Goal: Task Accomplishment & Management: Complete application form

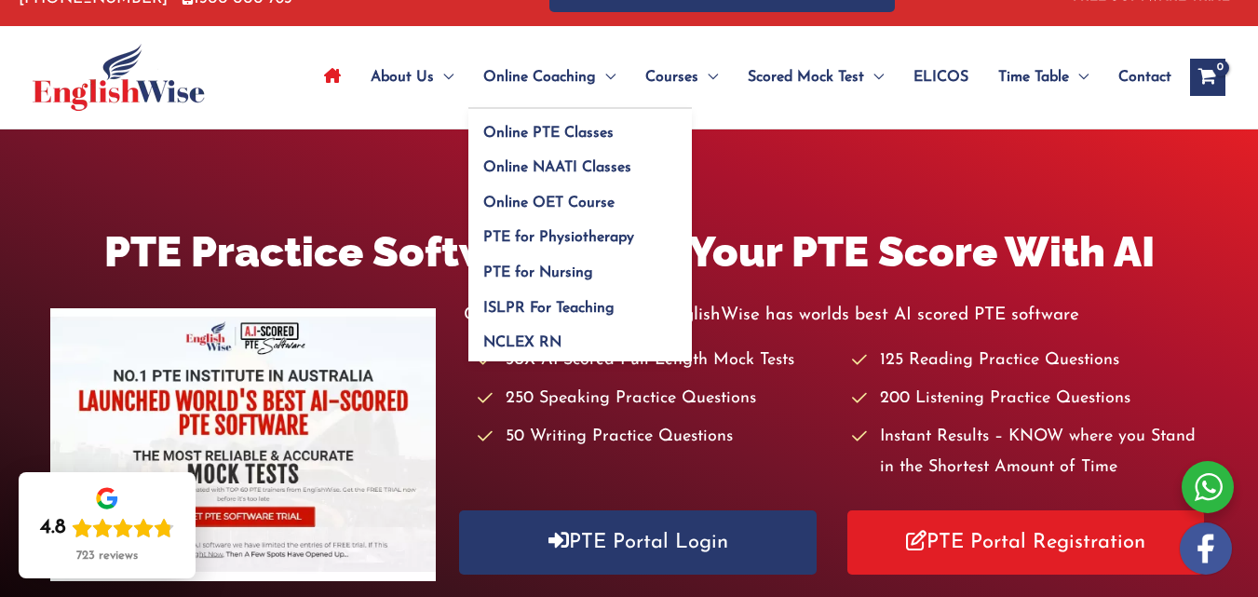
scroll to position [93, 0]
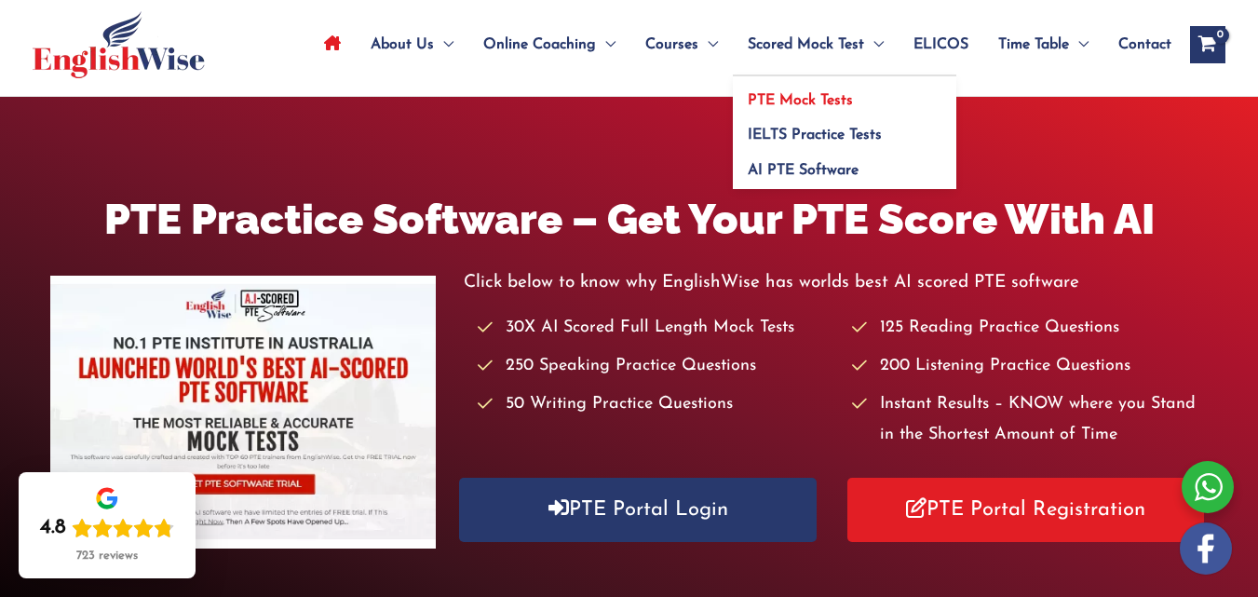
click at [777, 97] on span "PTE Mock Tests" at bounding box center [799, 100] width 105 height 15
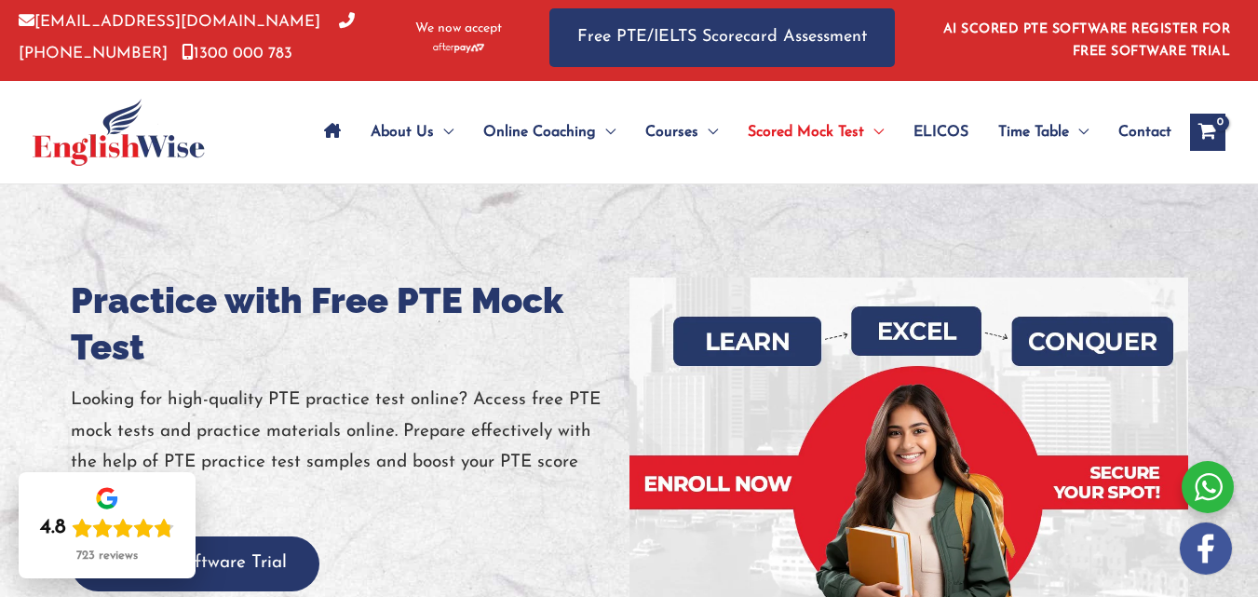
scroll to position [93, 0]
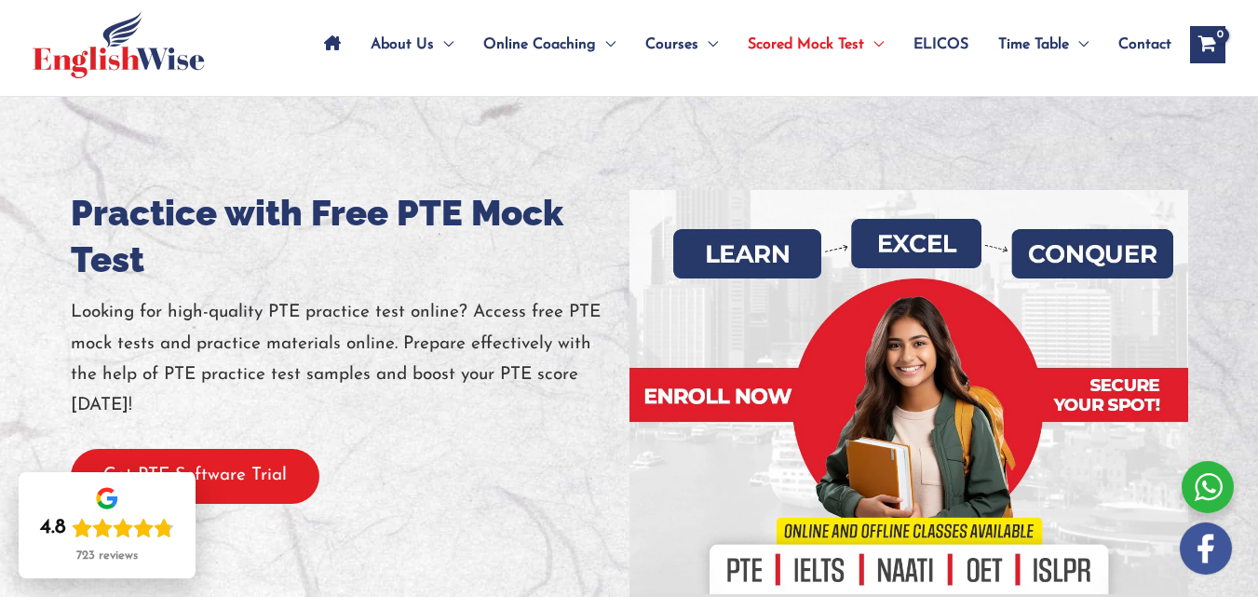
click at [252, 504] on button "Get PTE Software Trial" at bounding box center [195, 476] width 249 height 55
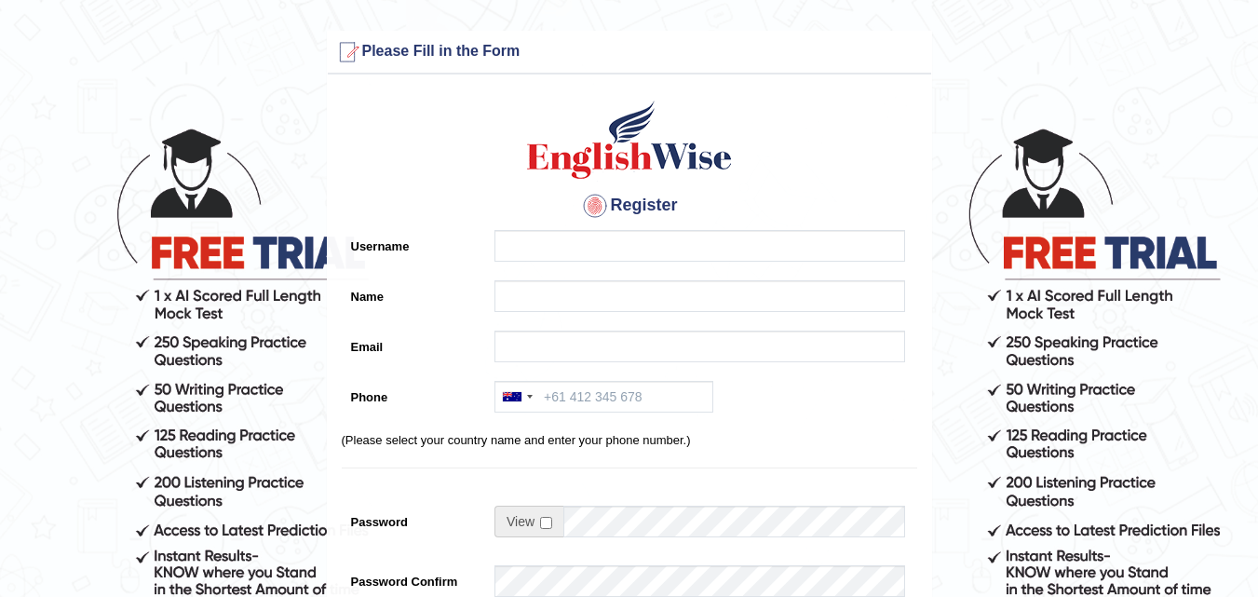
click at [676, 263] on div at bounding box center [695, 250] width 420 height 41
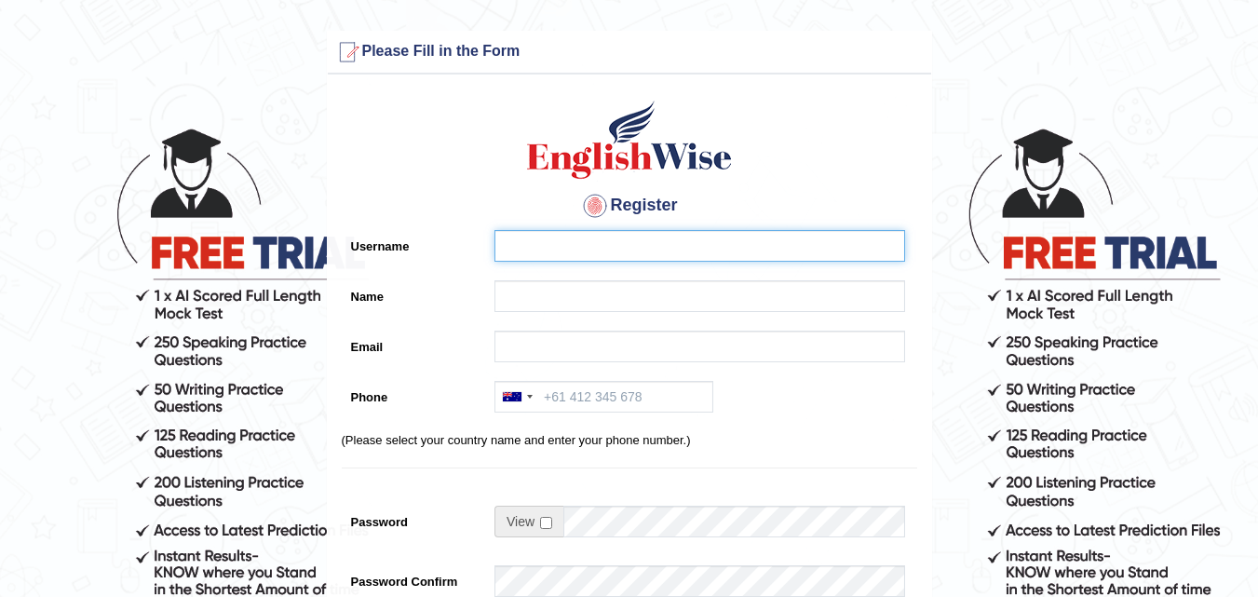
click at [664, 255] on input "Username" at bounding box center [699, 246] width 410 height 32
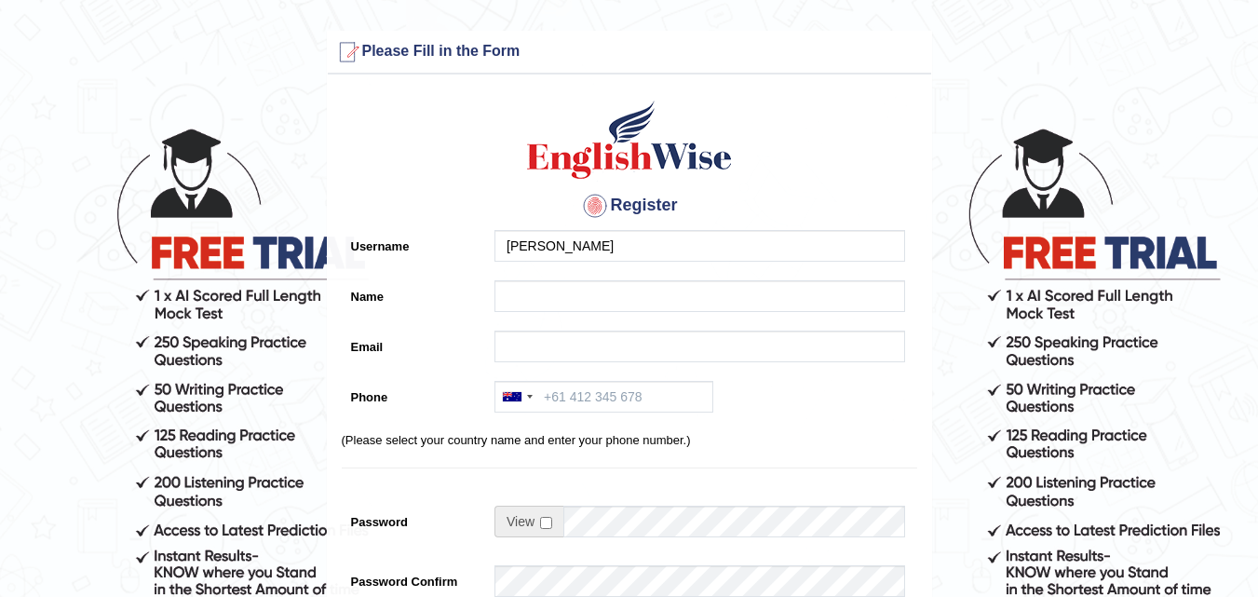
drag, startPoint x: 563, startPoint y: 269, endPoint x: 559, endPoint y: 278, distance: 10.0
click at [562, 272] on div "Register Username hetvi patel Name Email Phone Australia +61 India (भारत) +91 N…" at bounding box center [629, 472] width 603 height 777
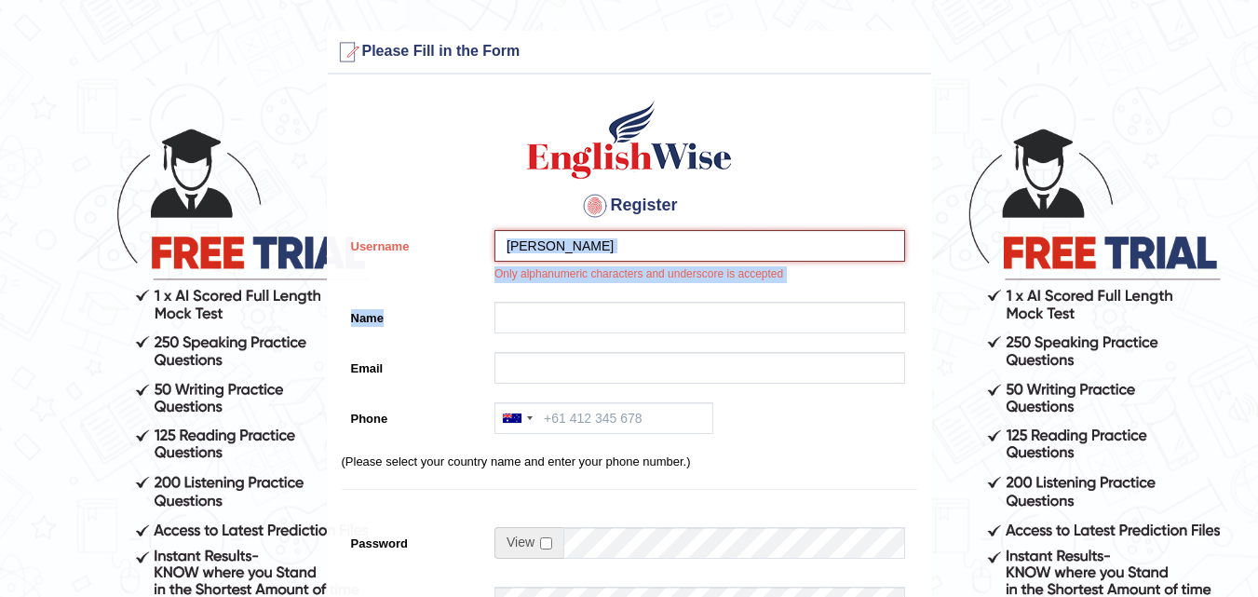
click at [608, 244] on input "hetvi patel" at bounding box center [699, 246] width 410 height 32
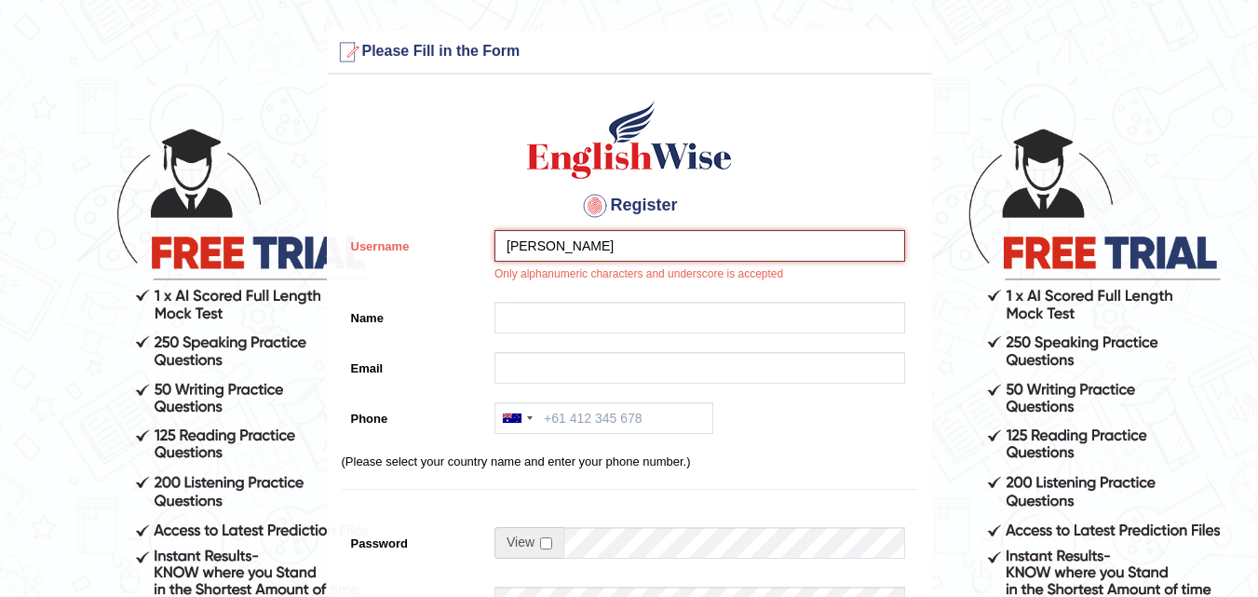
click at [539, 246] on input "hetvi patel" at bounding box center [699, 246] width 410 height 32
type input "hetvi_patel"
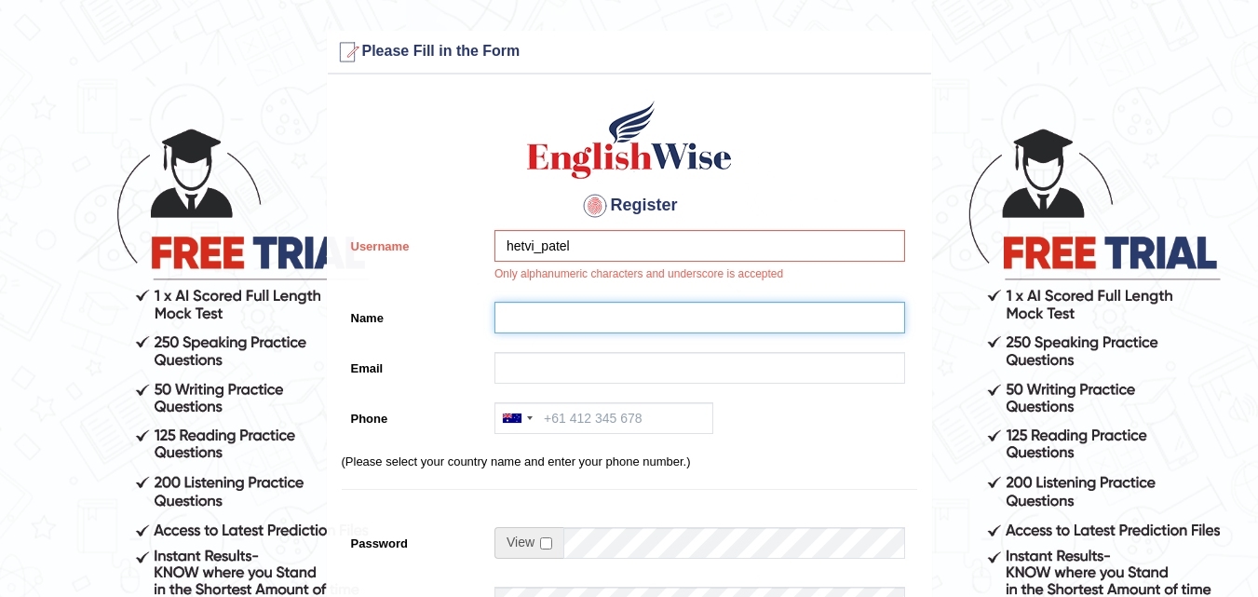
click at [527, 312] on input "Name" at bounding box center [699, 318] width 410 height 32
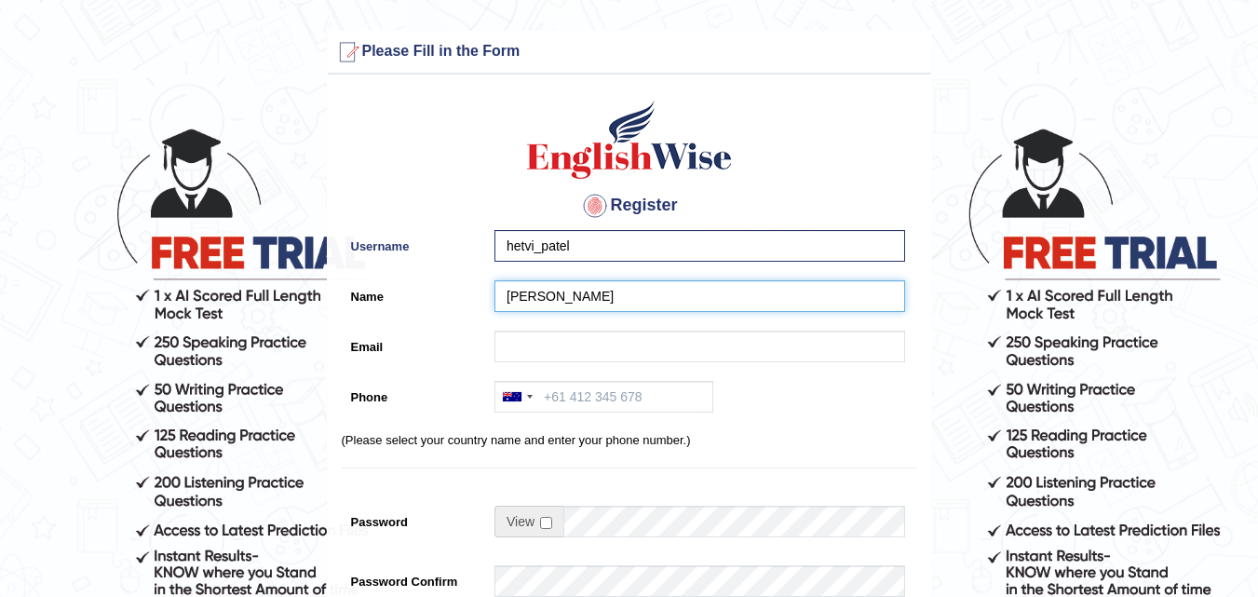
type input "hetvi patel"
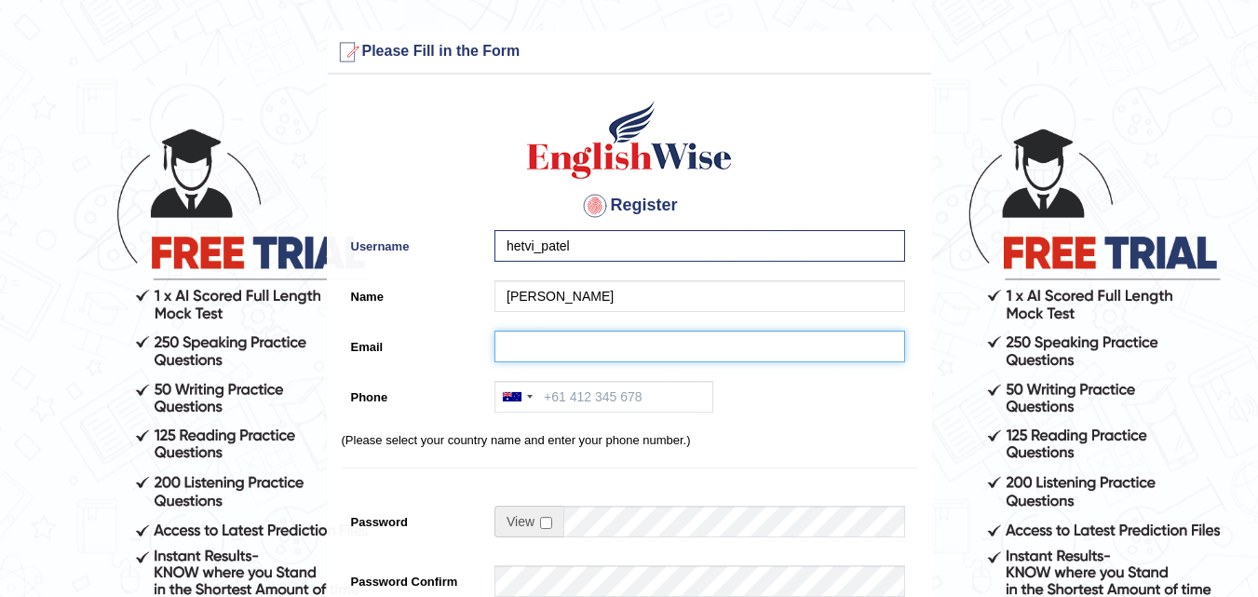
click at [613, 347] on input "Email" at bounding box center [699, 346] width 410 height 32
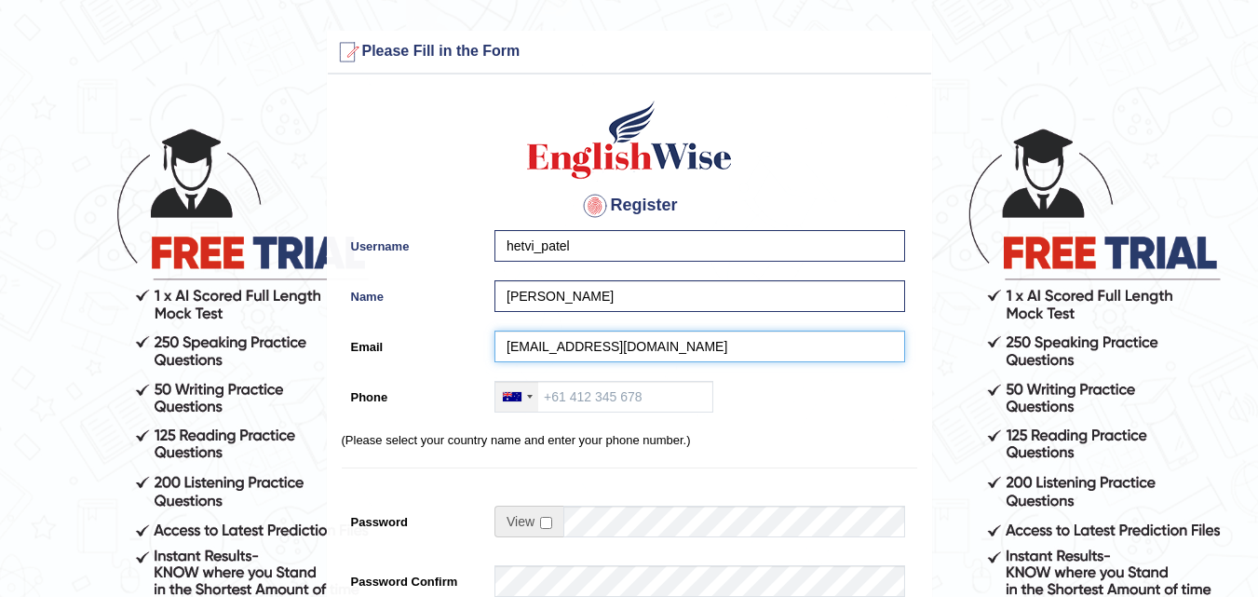
type input "hetvip1907@gmail.com"
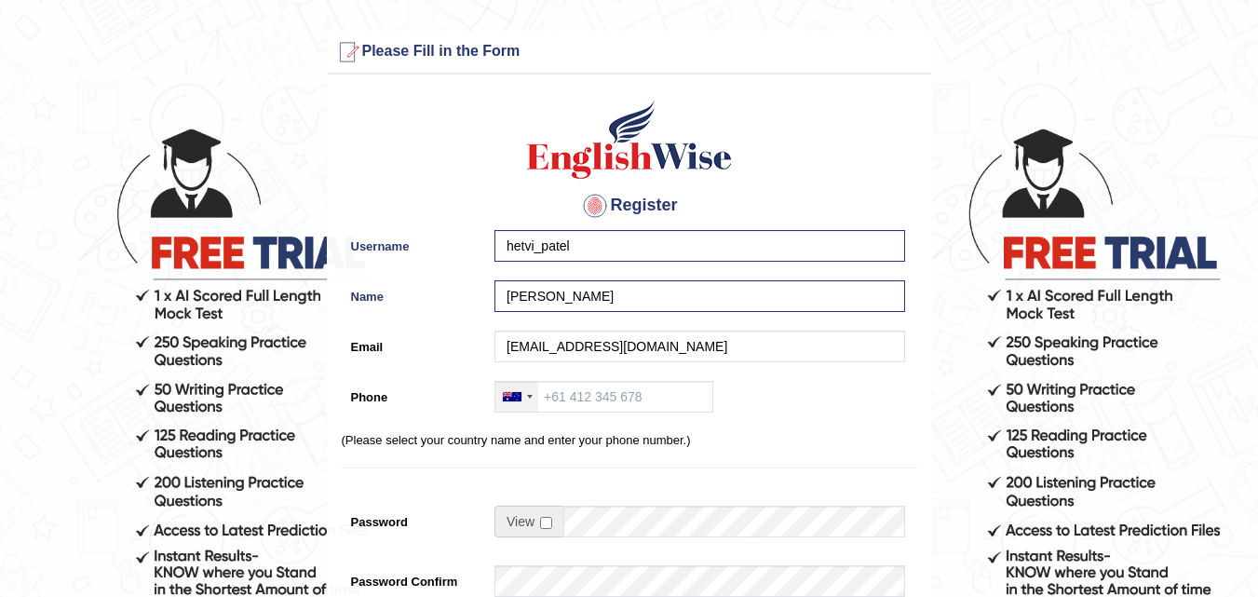
click at [527, 405] on div at bounding box center [516, 397] width 43 height 30
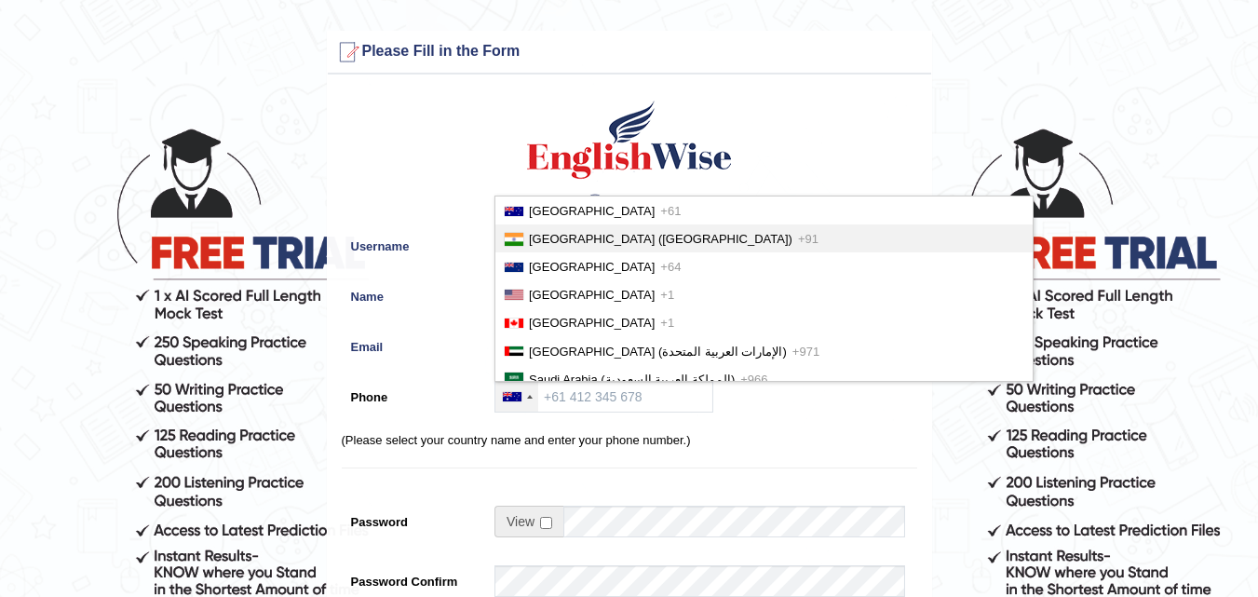
click at [570, 248] on li "India (भारत) +91" at bounding box center [763, 238] width 537 height 28
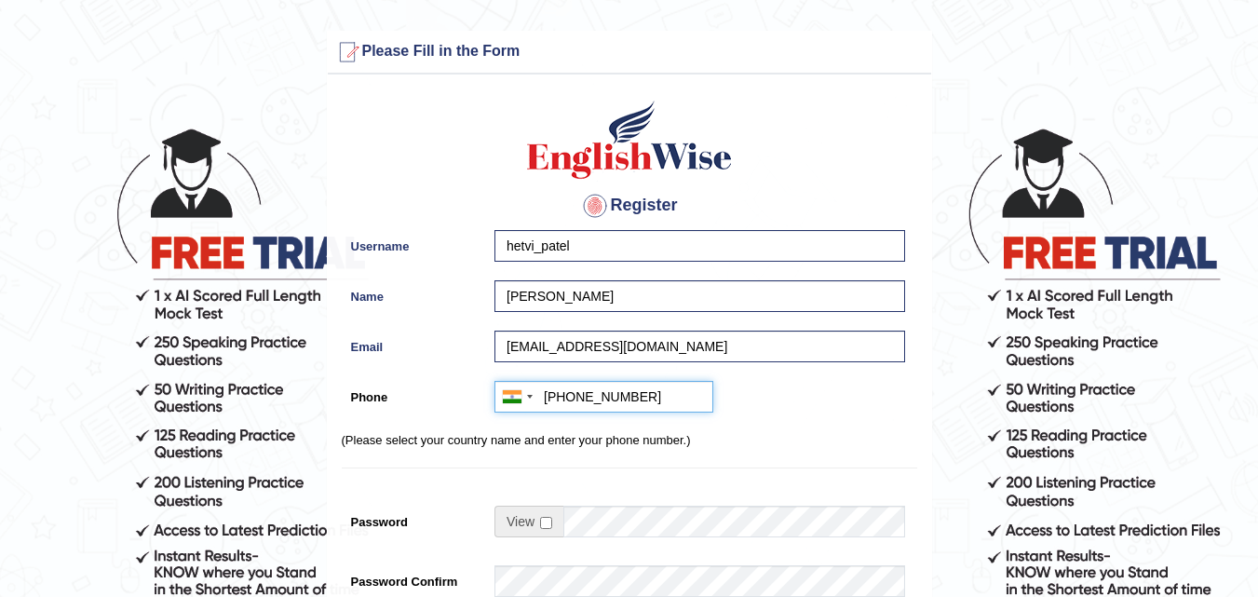
type input "+91 8780371270"
click at [545, 528] on input "checkbox" at bounding box center [546, 523] width 12 height 12
checkbox input "true"
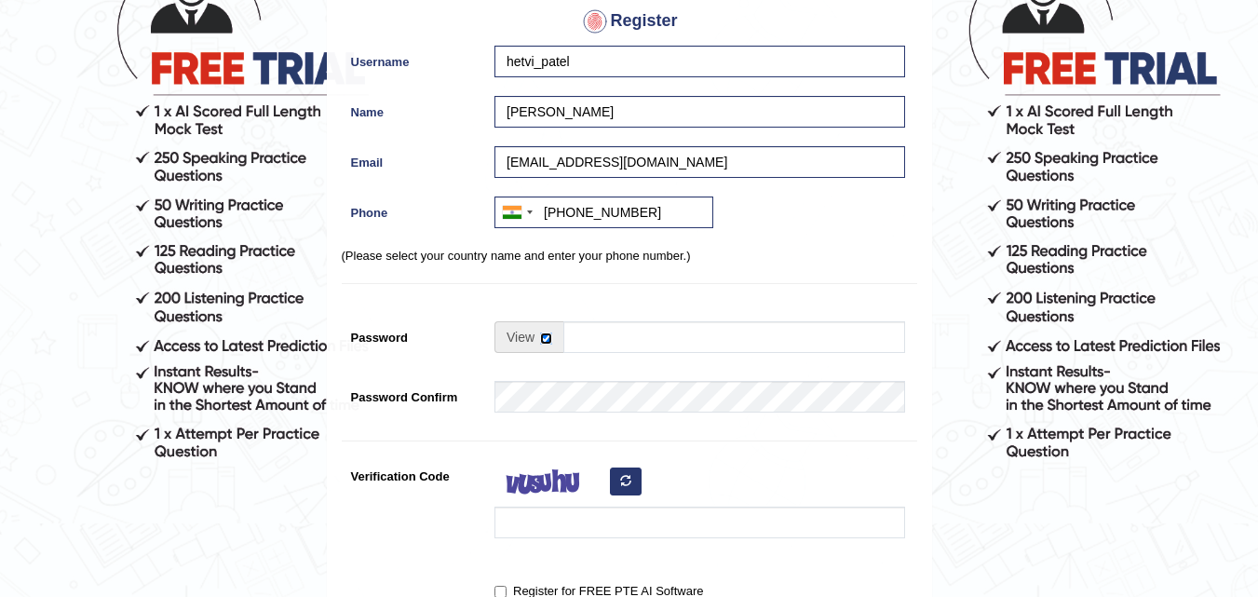
scroll to position [186, 0]
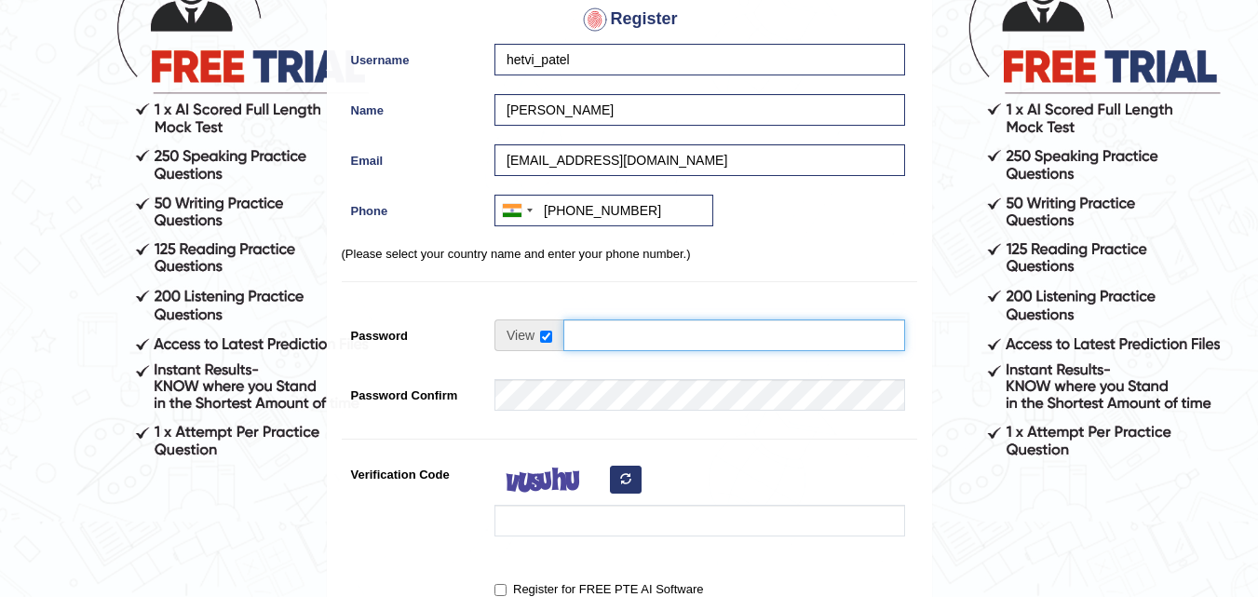
click at [638, 321] on input "Password" at bounding box center [734, 335] width 342 height 32
type input "Kiran@11"
type input "+918780371270"
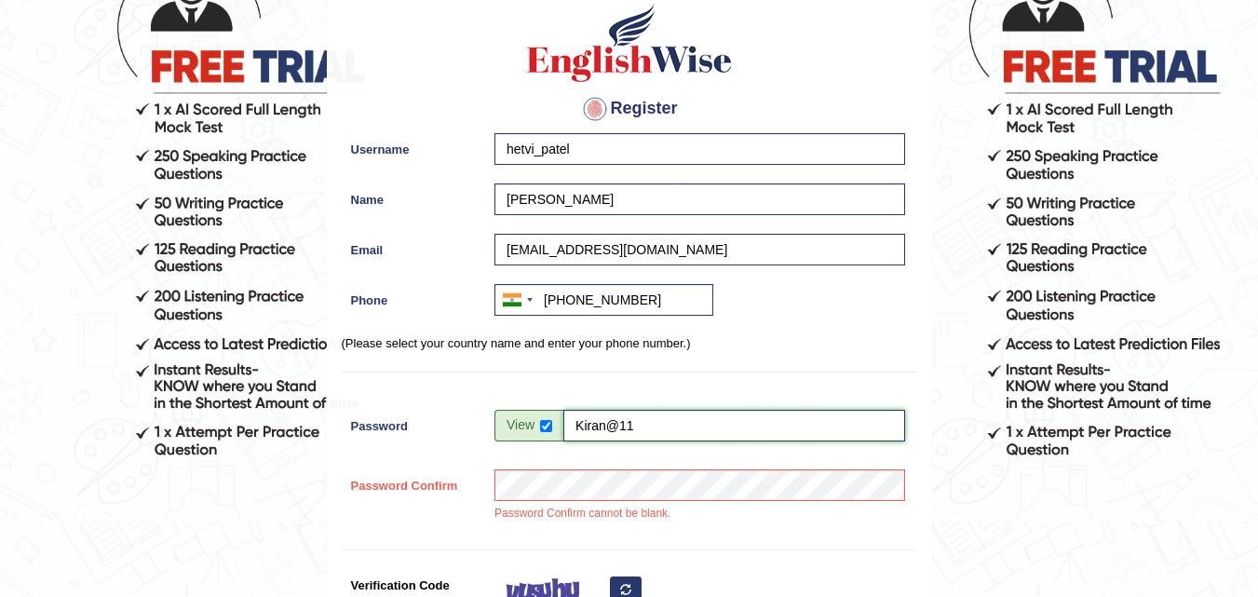
scroll to position [276, 0]
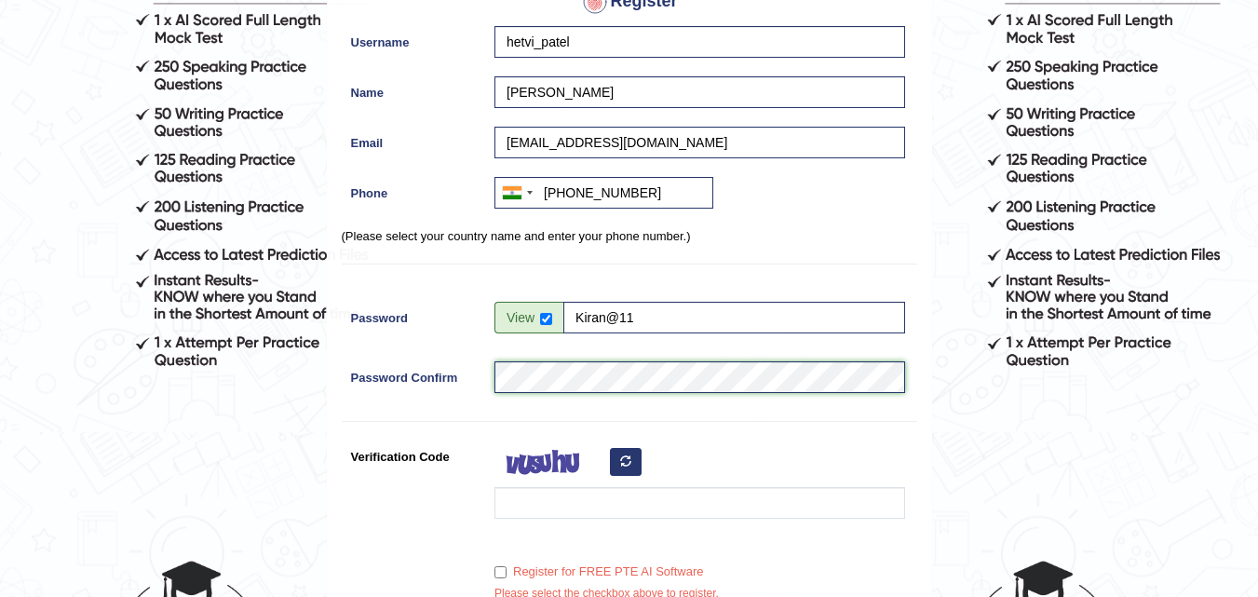
scroll to position [258, 0]
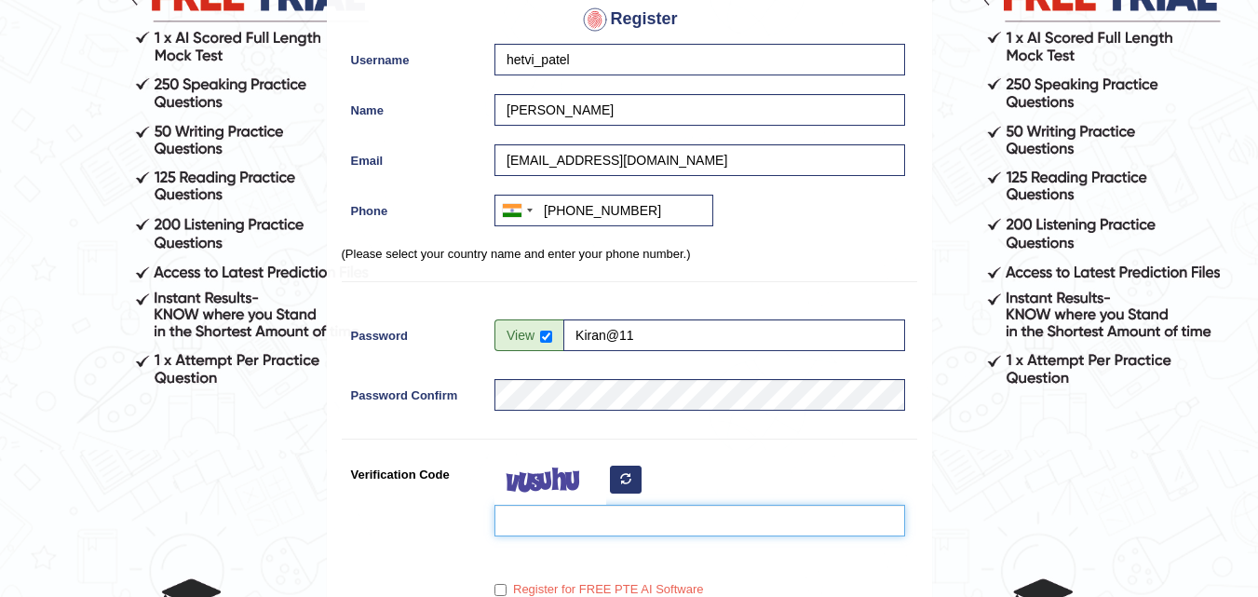
click at [533, 509] on input "Verification Code" at bounding box center [699, 521] width 410 height 32
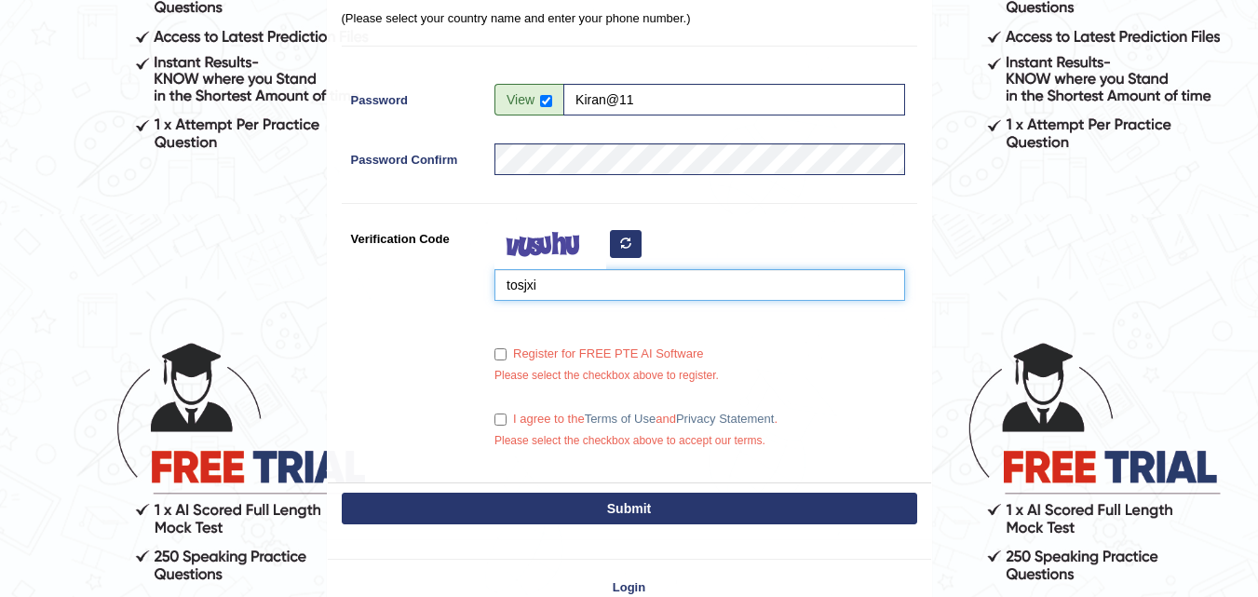
scroll to position [537, 0]
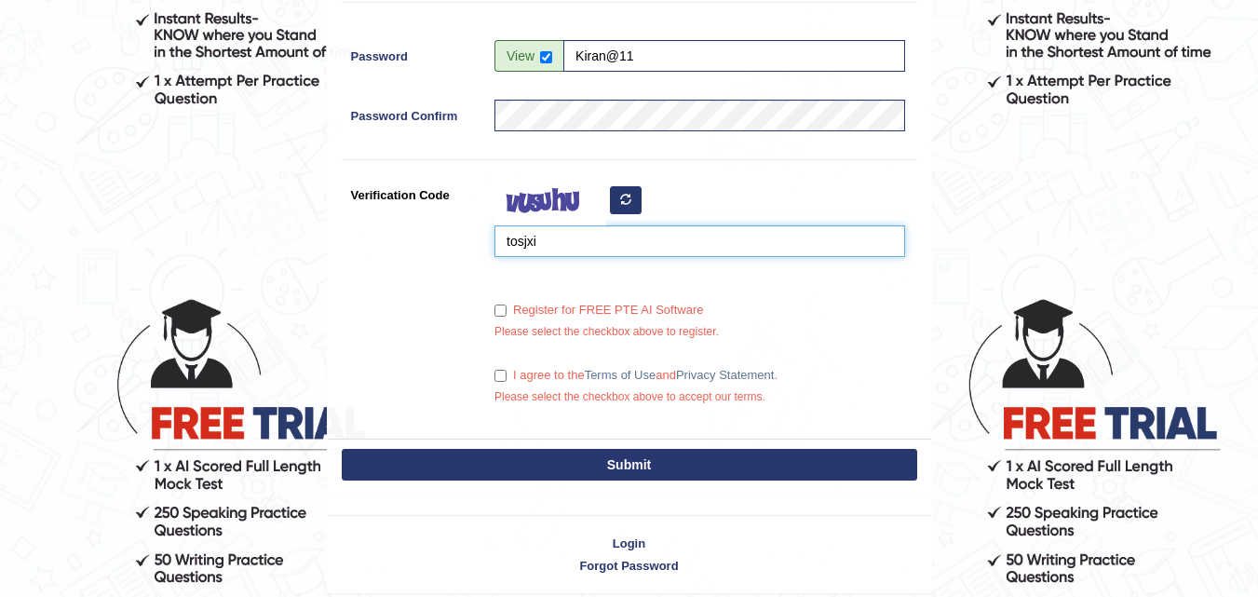
type input "tosjxi"
click at [506, 320] on div "Register for FREE PTE AI Software Please select the checkbox above to register." at bounding box center [695, 322] width 420 height 56
click at [494, 316] on input "Register for FREE PTE AI Software" at bounding box center [500, 310] width 12 height 12
checkbox input "true"
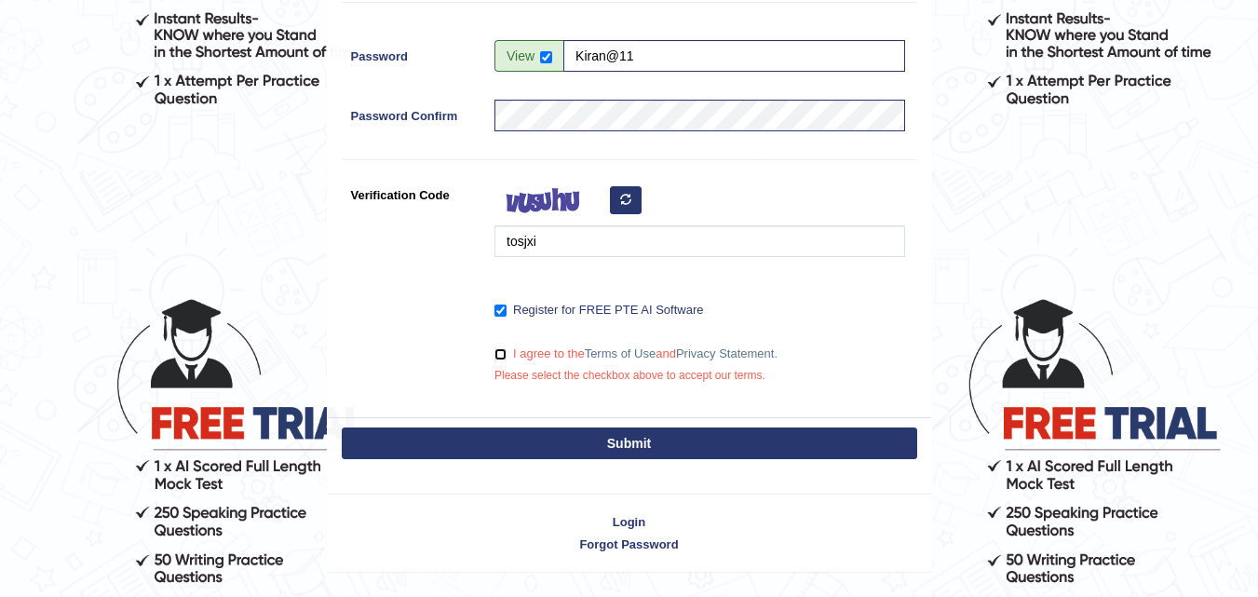
click at [496, 355] on input "I agree to the Terms of Use and Privacy Statement ." at bounding box center [500, 354] width 12 height 12
checkbox input "true"
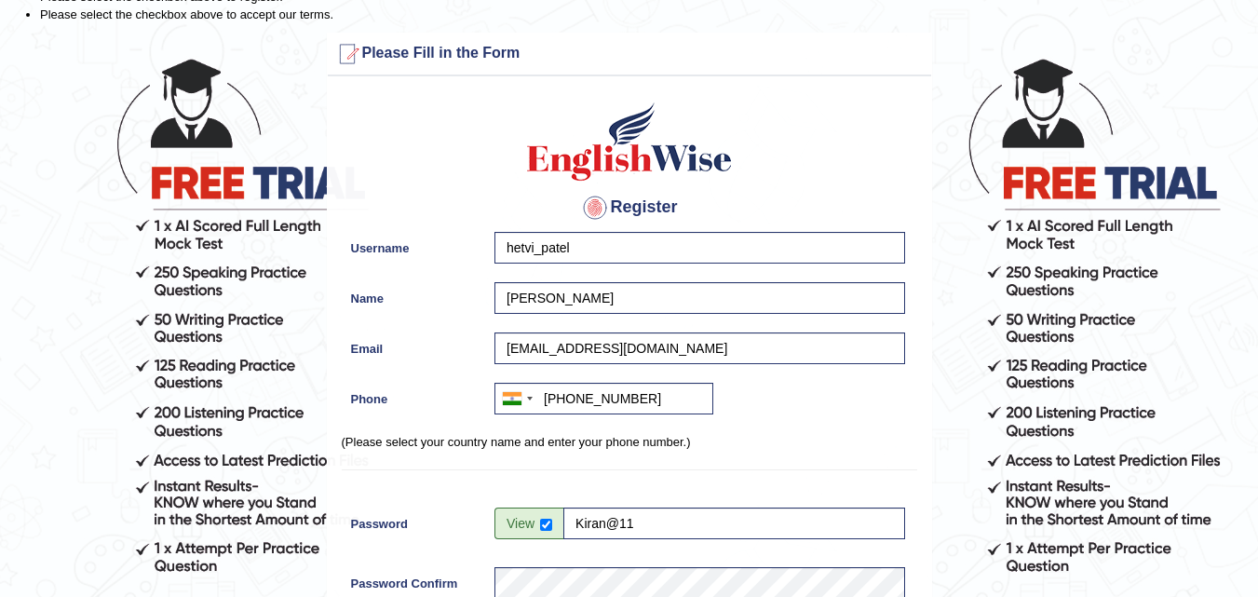
scroll to position [0, 0]
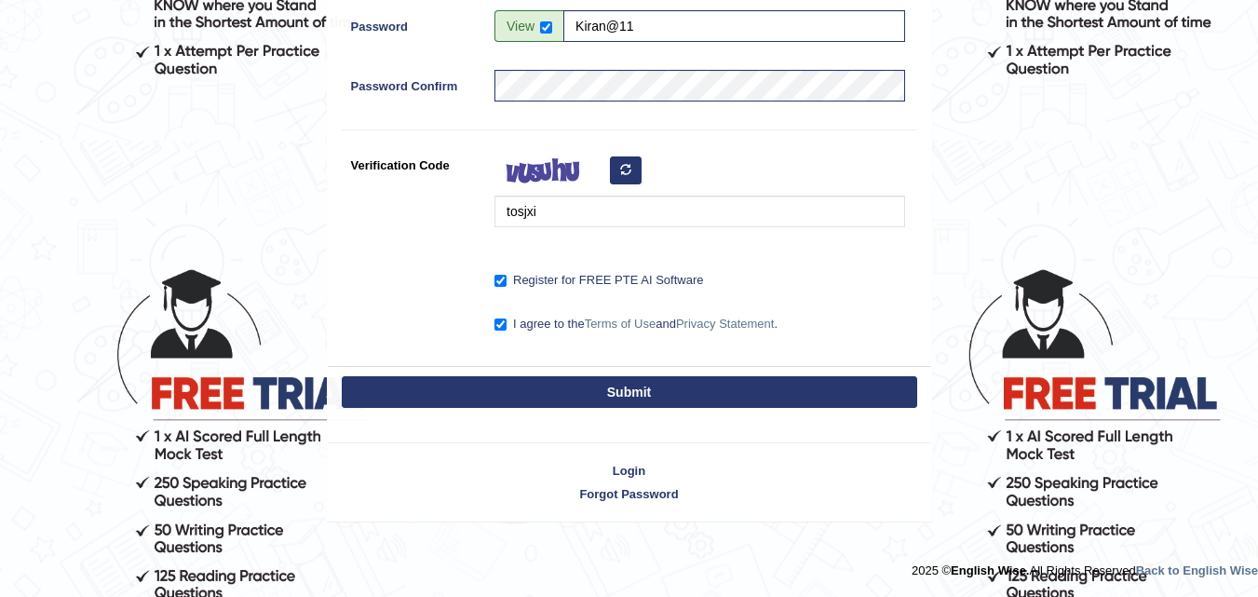
click at [540, 393] on button "Submit" at bounding box center [629, 392] width 575 height 32
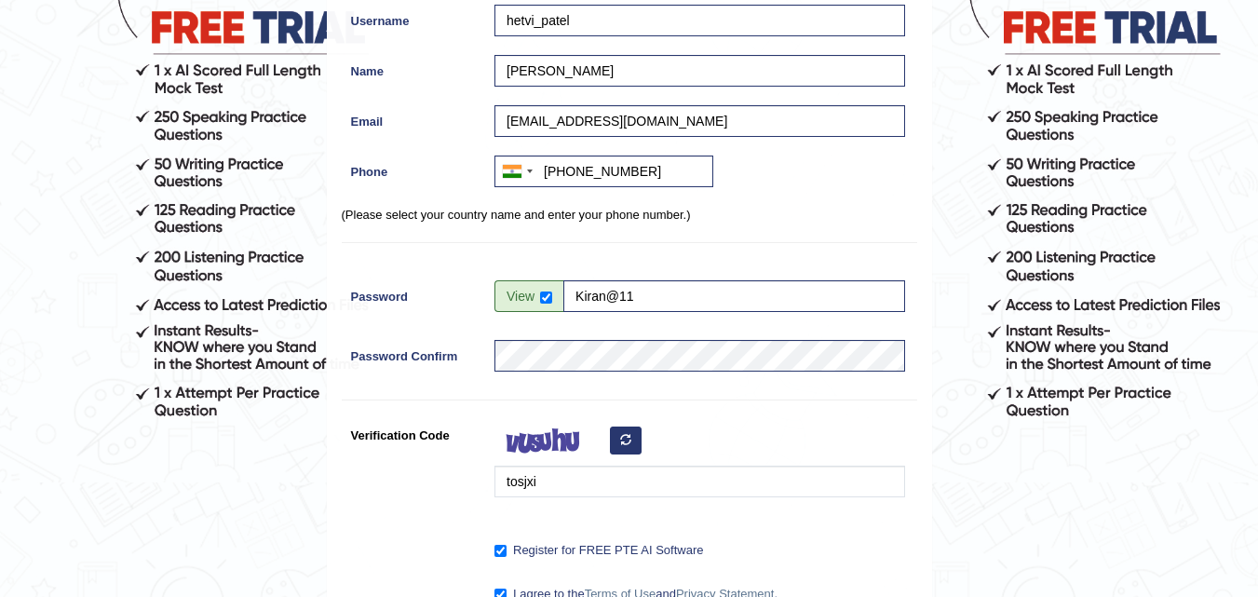
scroll to position [495, 0]
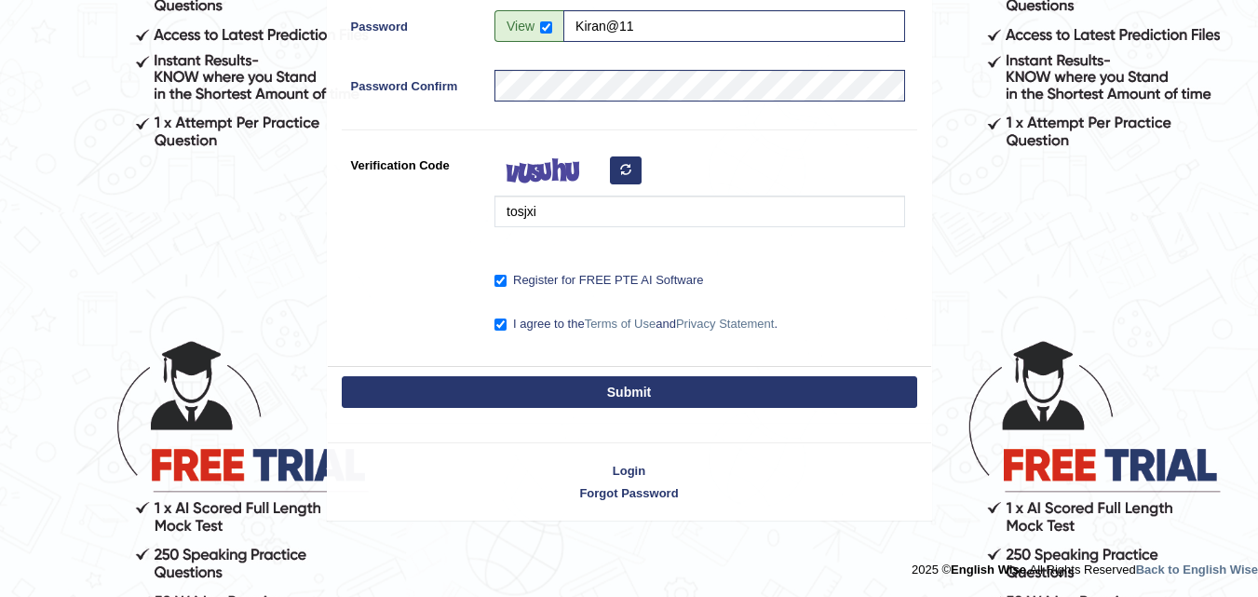
click at [574, 384] on button "Submit" at bounding box center [629, 392] width 575 height 32
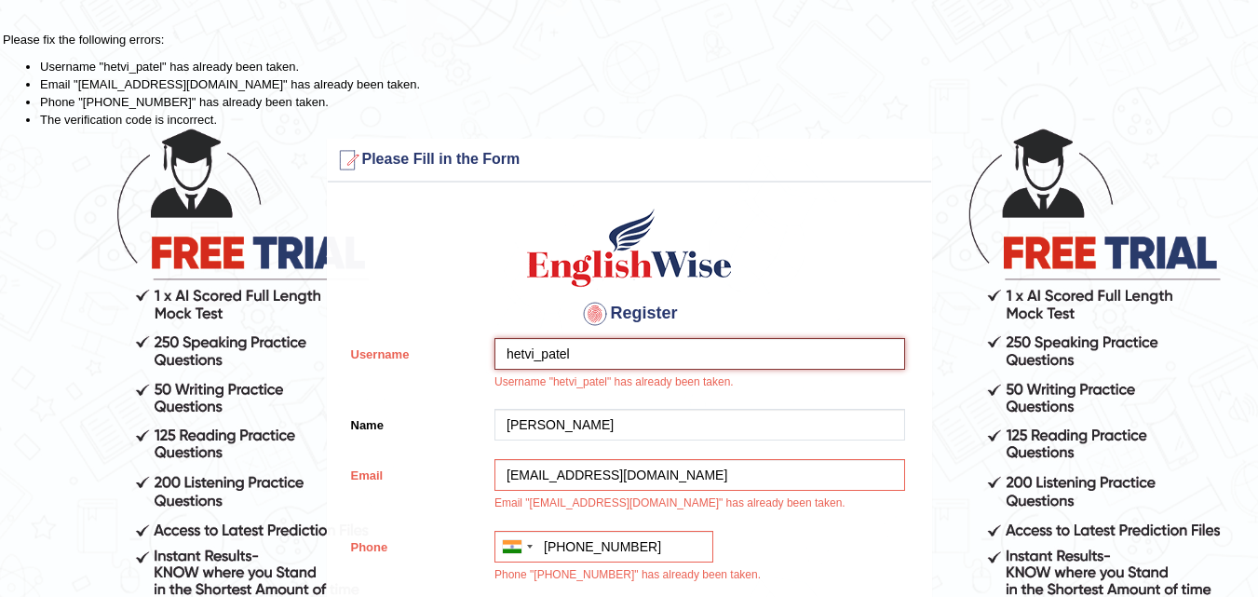
click at [616, 346] on input "hetvi_patel" at bounding box center [699, 354] width 410 height 32
click at [574, 348] on input "hetvi_patel" at bounding box center [699, 354] width 410 height 32
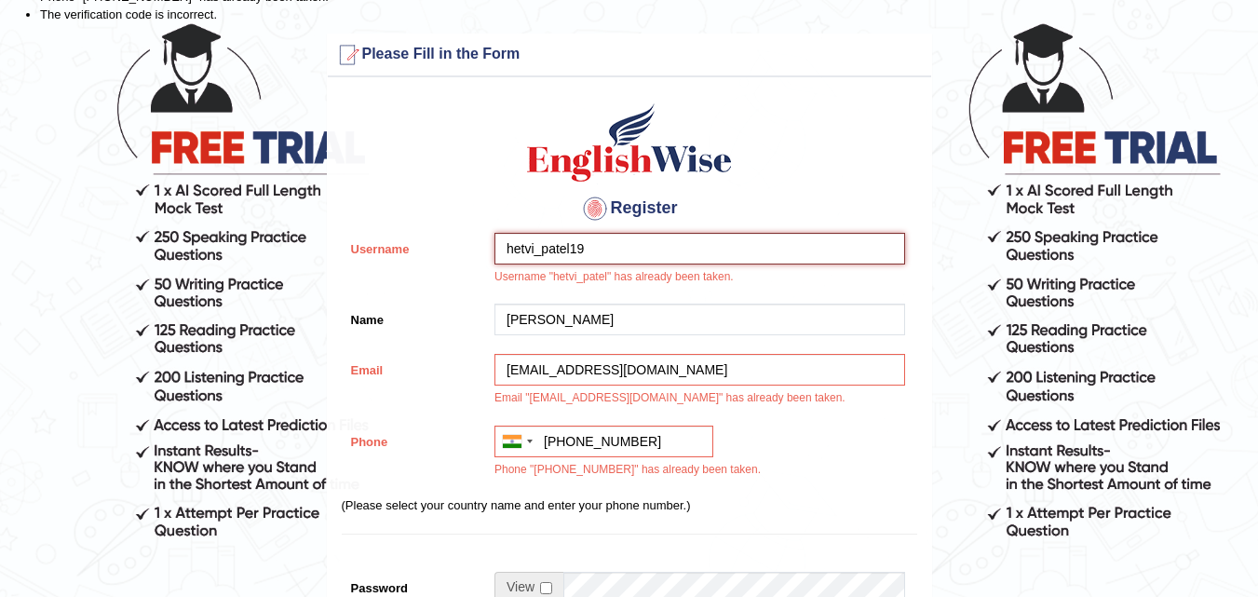
scroll to position [465, 0]
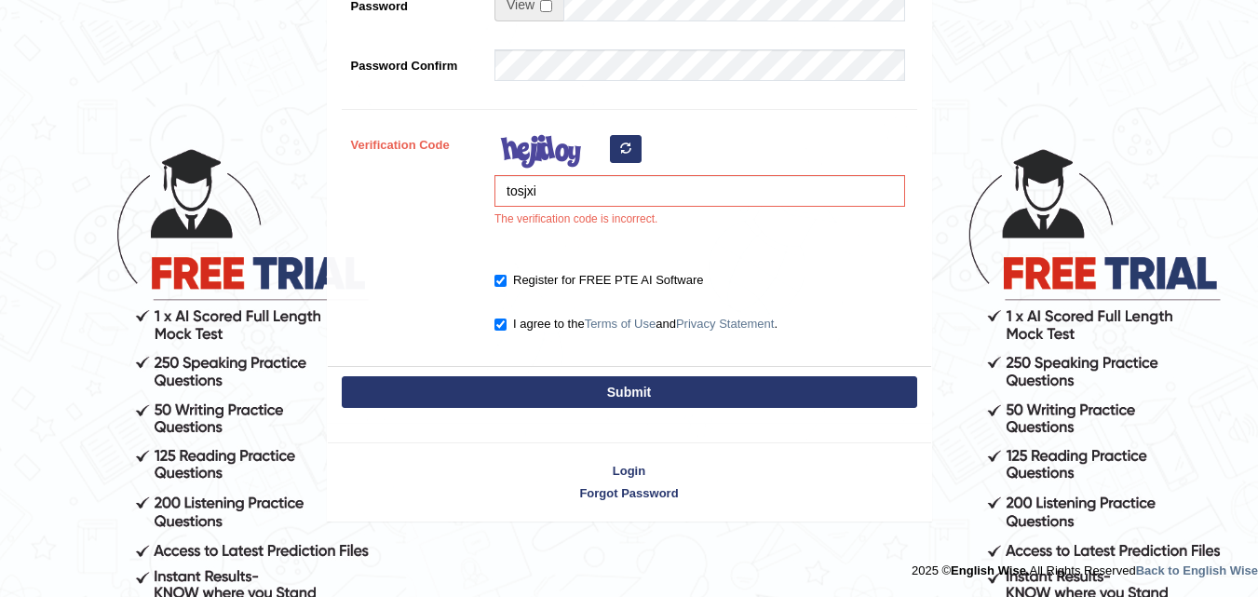
type input "hetvi_patel19"
click at [672, 394] on button "Submit" at bounding box center [629, 392] width 575 height 32
type input "+918780371270"
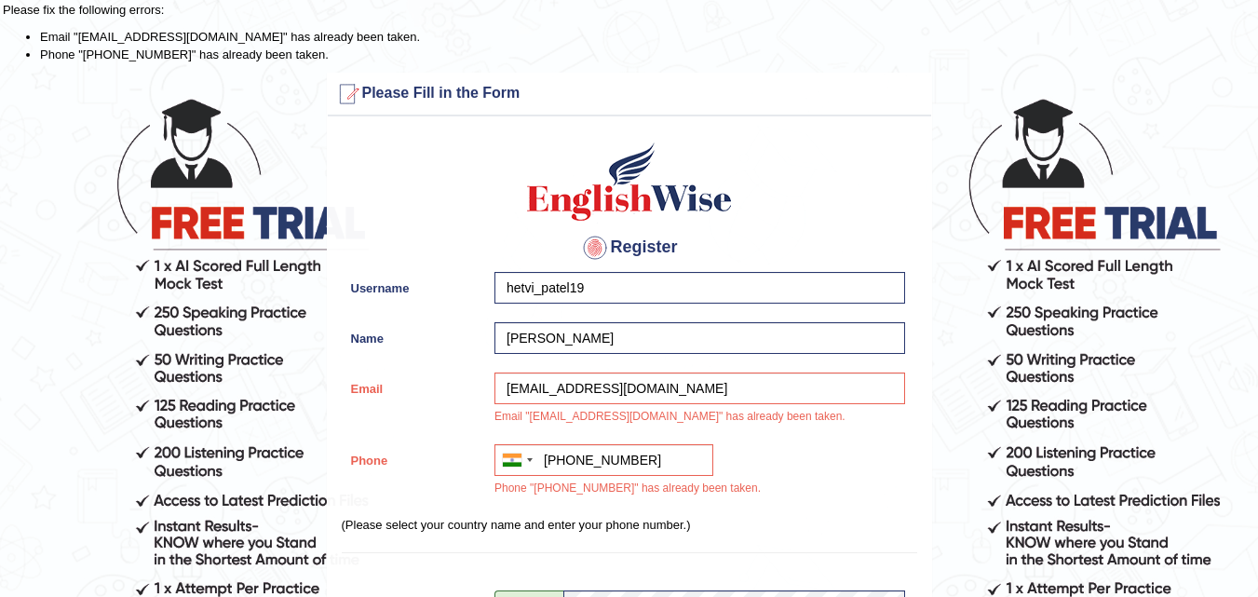
scroll to position [0, 0]
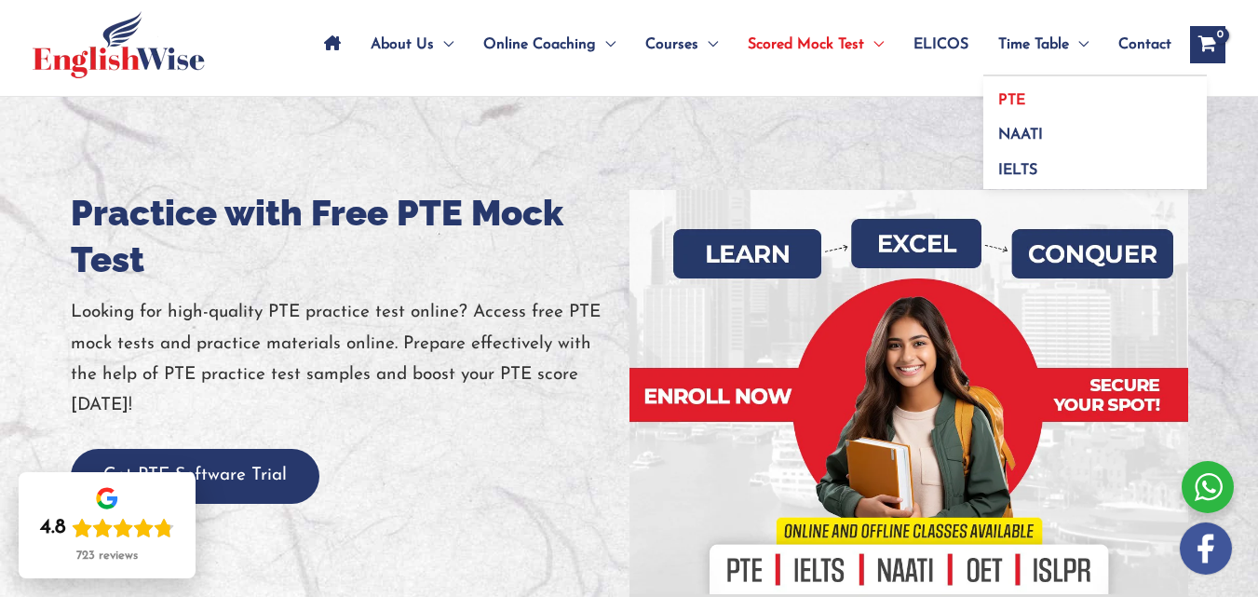
click at [1029, 96] on link "PTE" at bounding box center [1094, 93] width 223 height 35
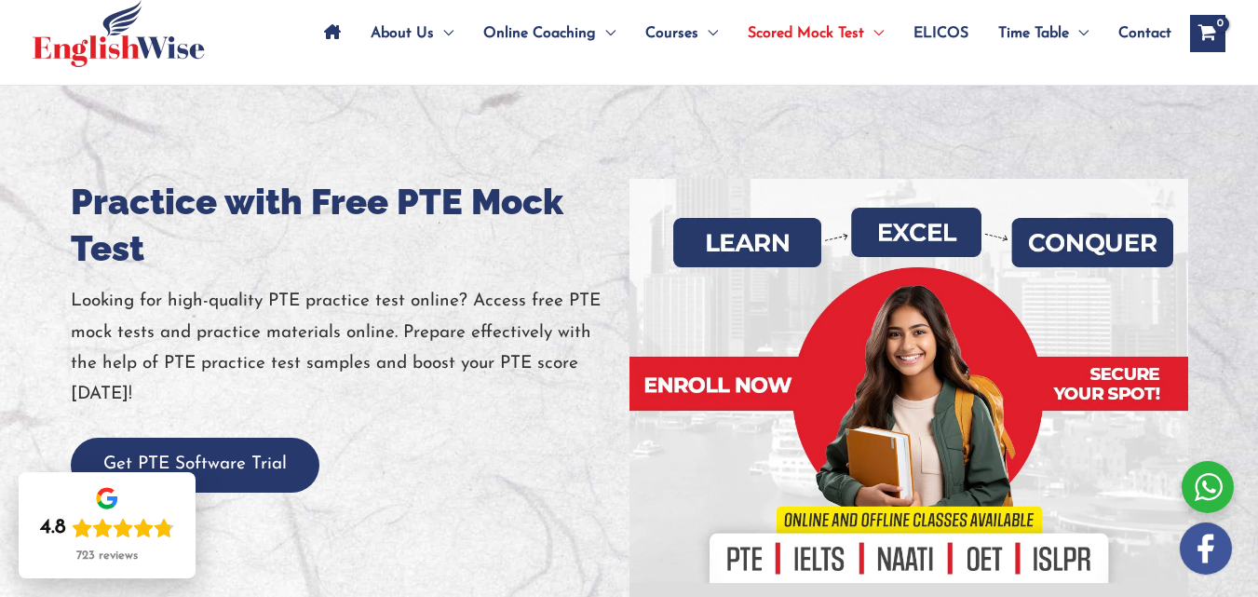
scroll to position [93, 0]
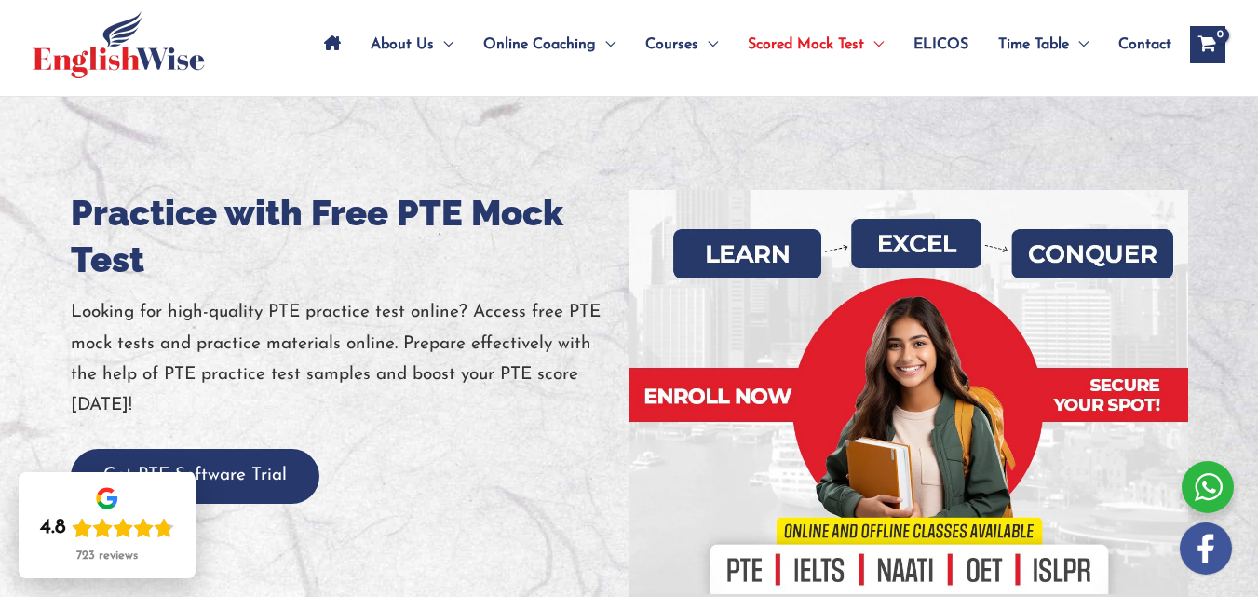
click at [339, 47] on link "Site Navigation: Main Menu" at bounding box center [332, 44] width 47 height 65
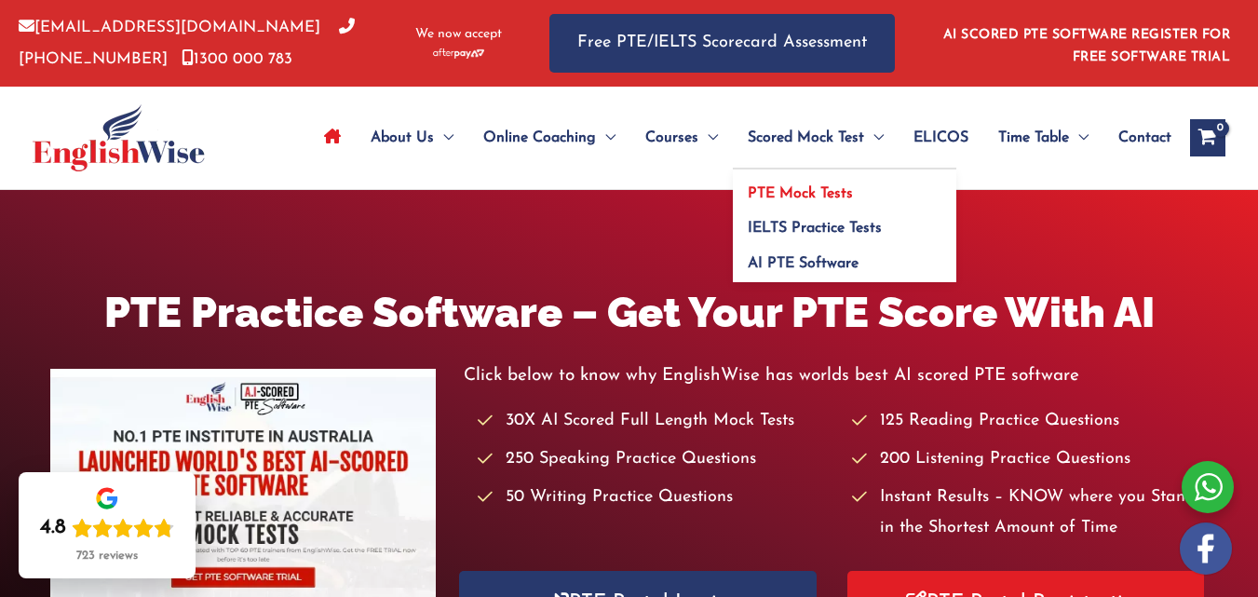
click at [790, 193] on span "PTE Mock Tests" at bounding box center [799, 193] width 105 height 15
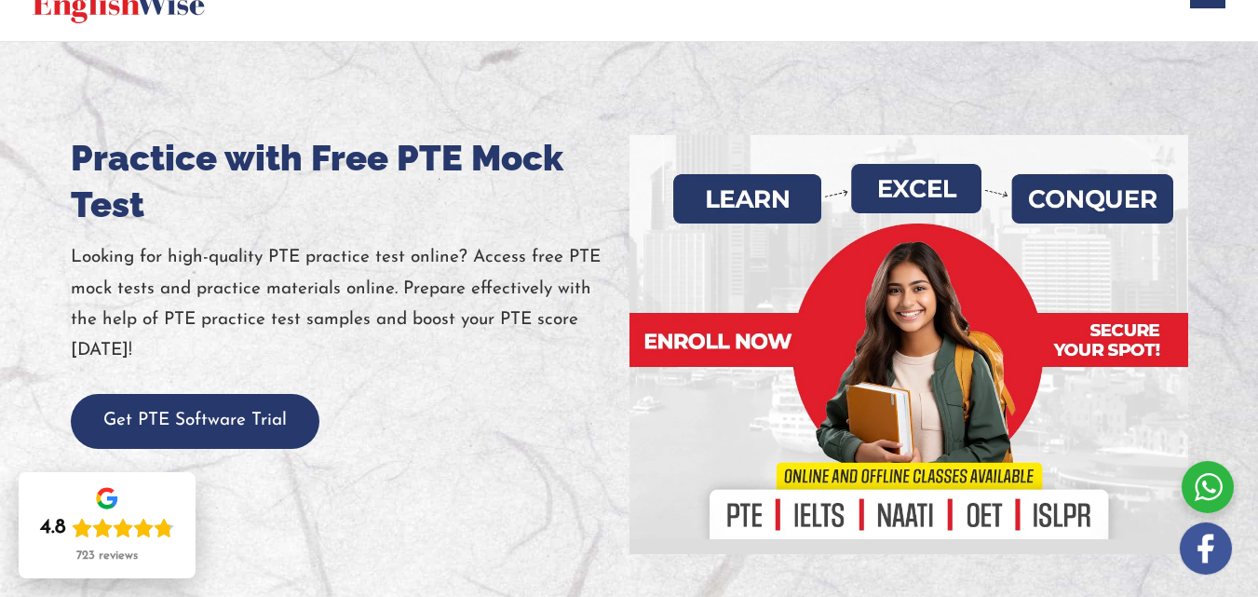
scroll to position [279, 0]
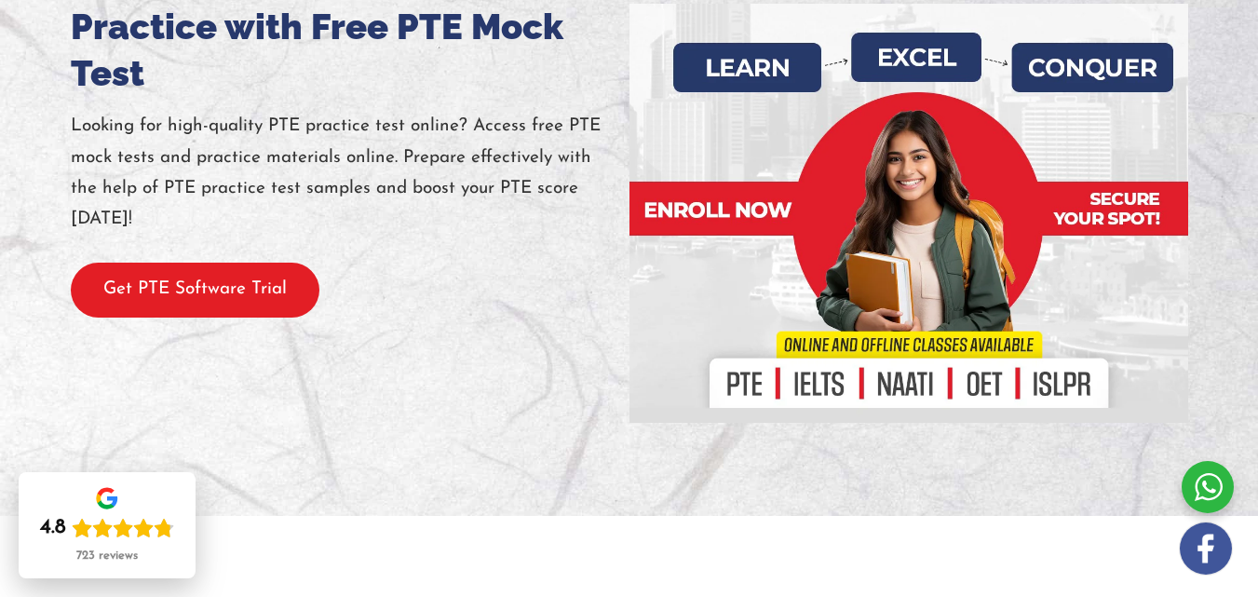
click at [198, 316] on button "Get PTE Software Trial" at bounding box center [195, 289] width 249 height 55
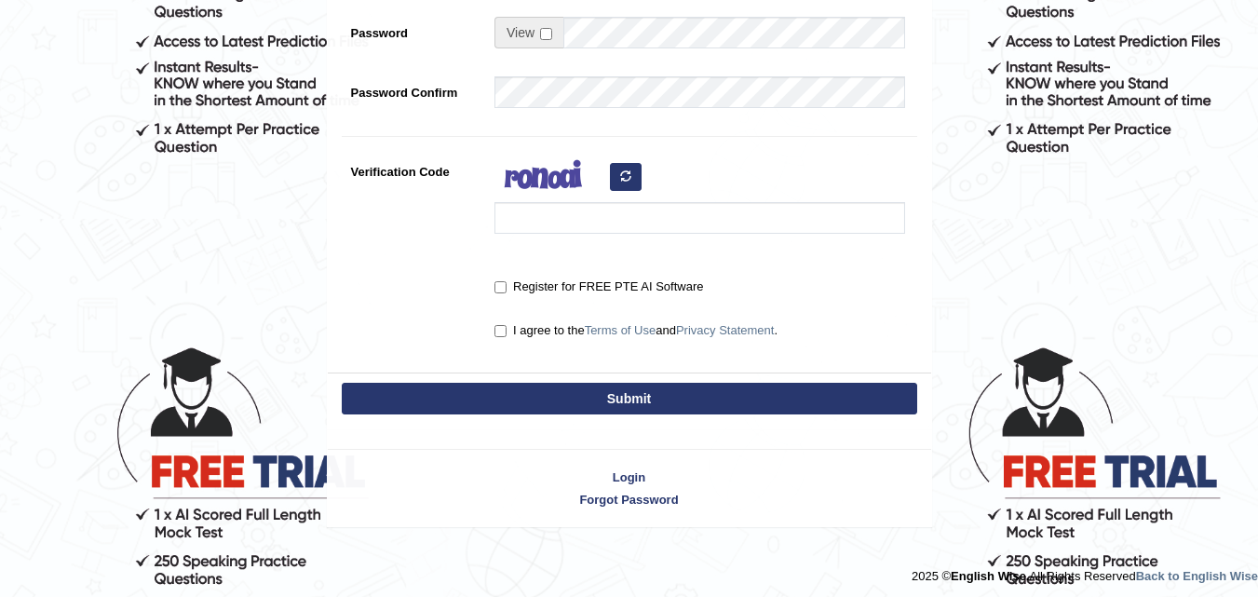
scroll to position [495, 0]
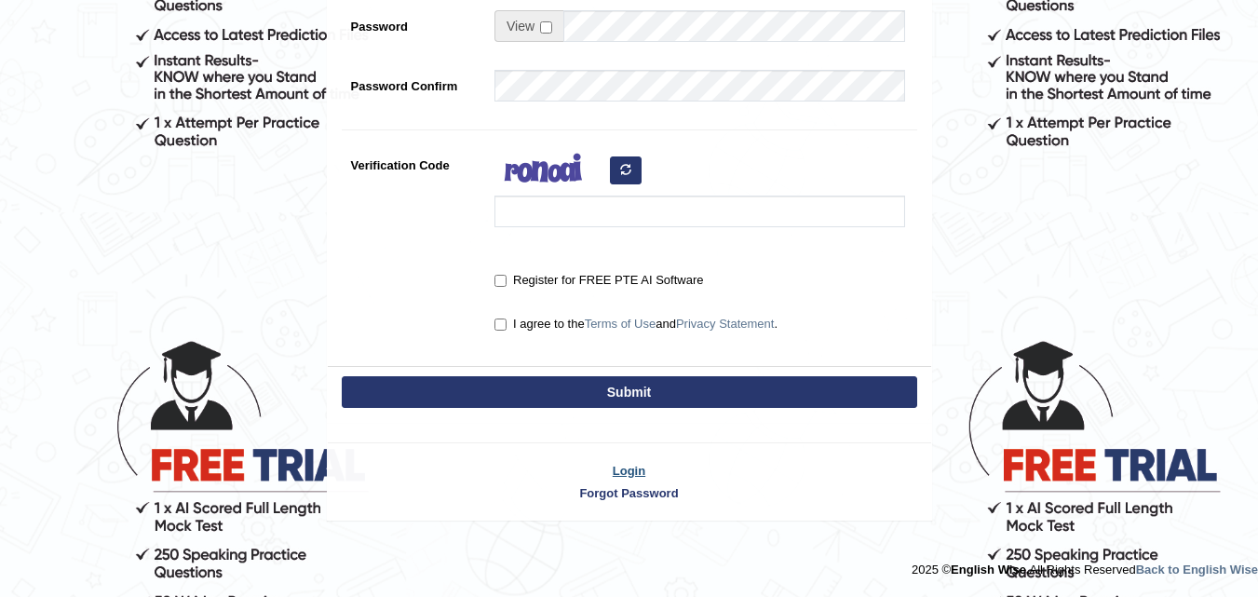
click at [630, 471] on link "Login" at bounding box center [629, 471] width 603 height 18
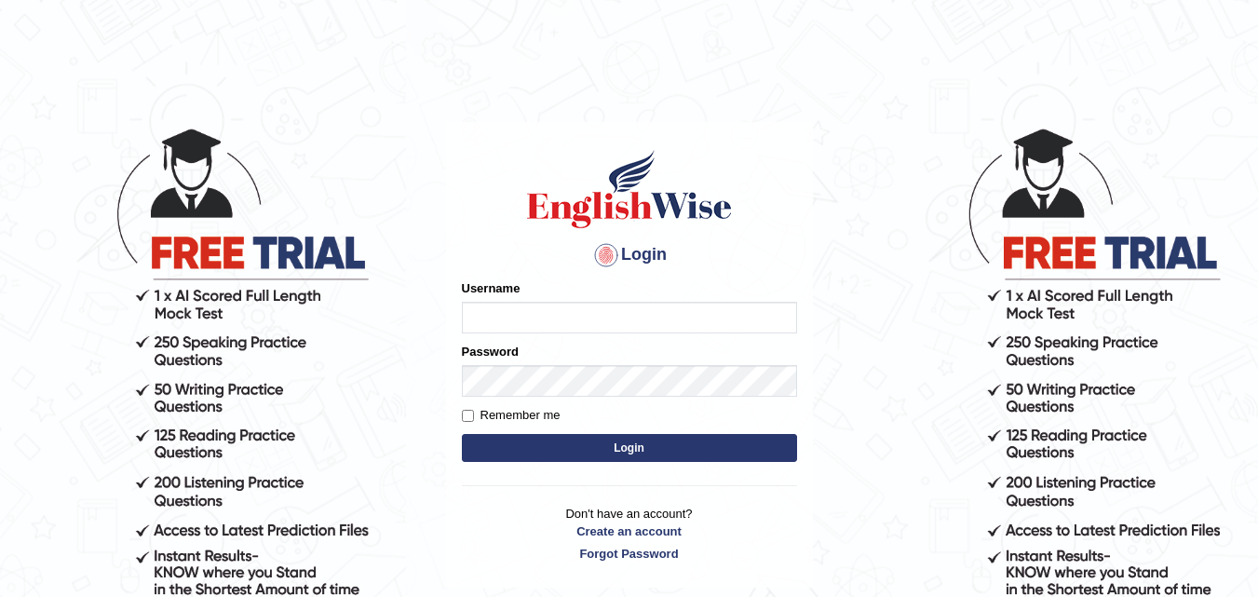
click at [539, 310] on input "Username" at bounding box center [629, 318] width 335 height 32
type input "[EMAIL_ADDRESS][DOMAIN_NAME]"
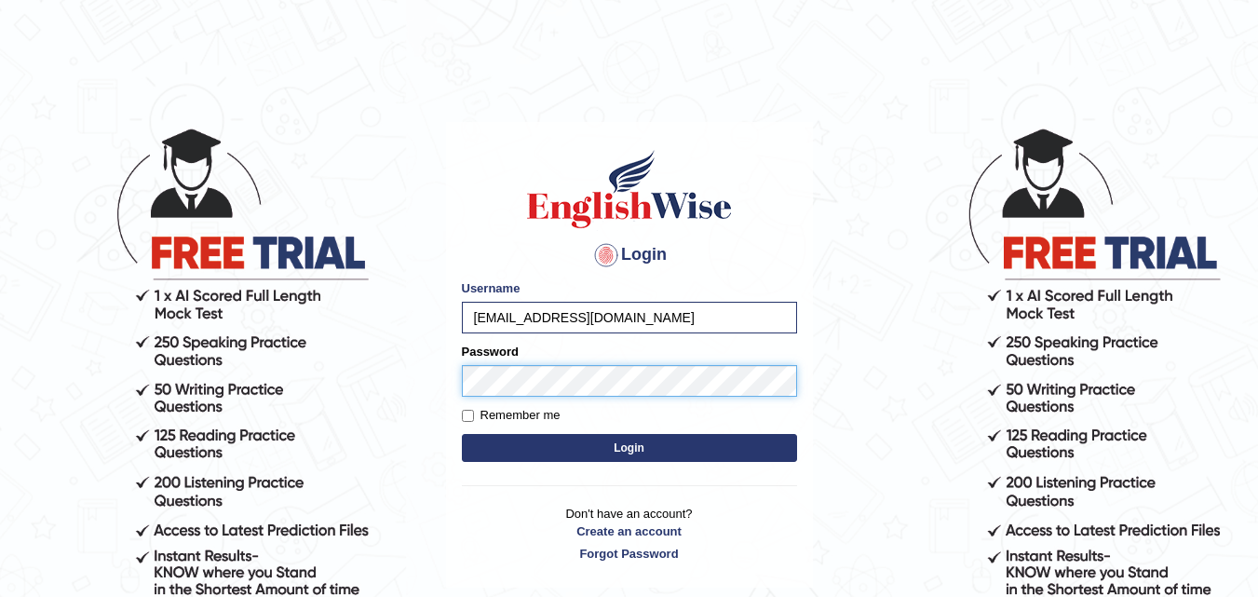
click at [462, 434] on button "Login" at bounding box center [629, 448] width 335 height 28
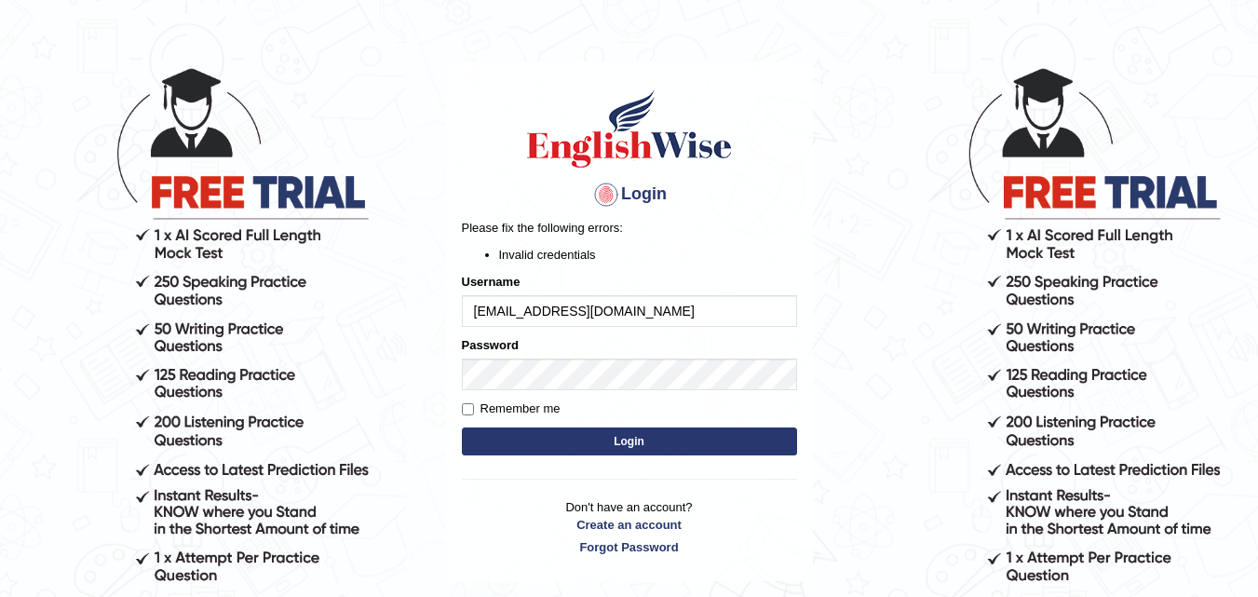
scroll to position [93, 0]
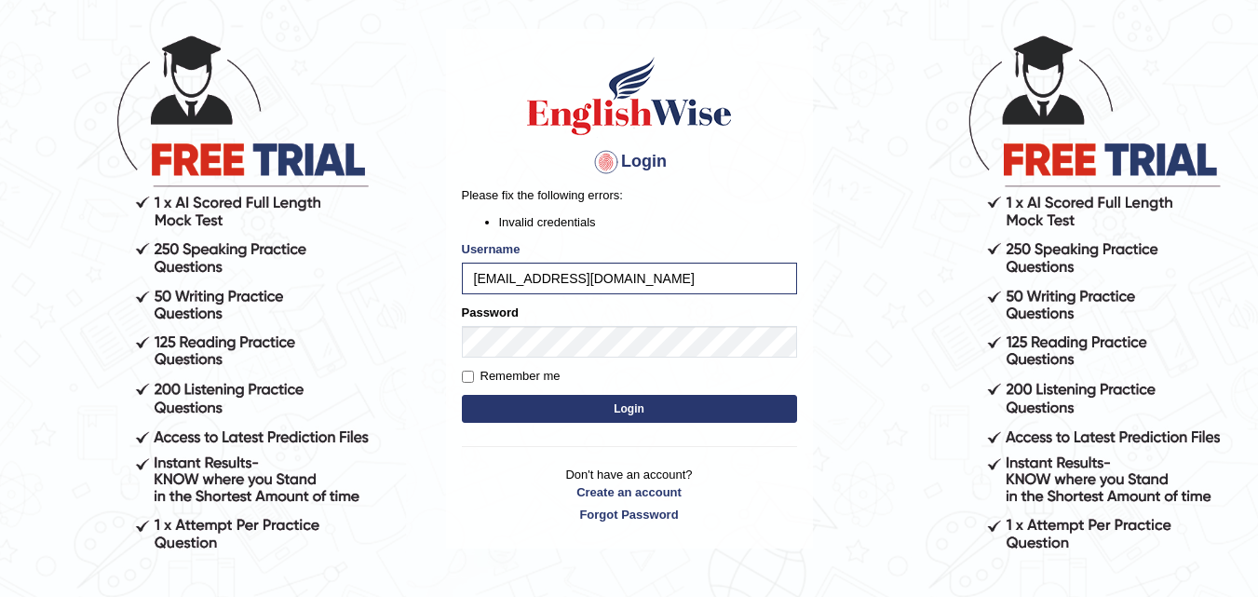
click at [625, 414] on button "Login" at bounding box center [629, 409] width 335 height 28
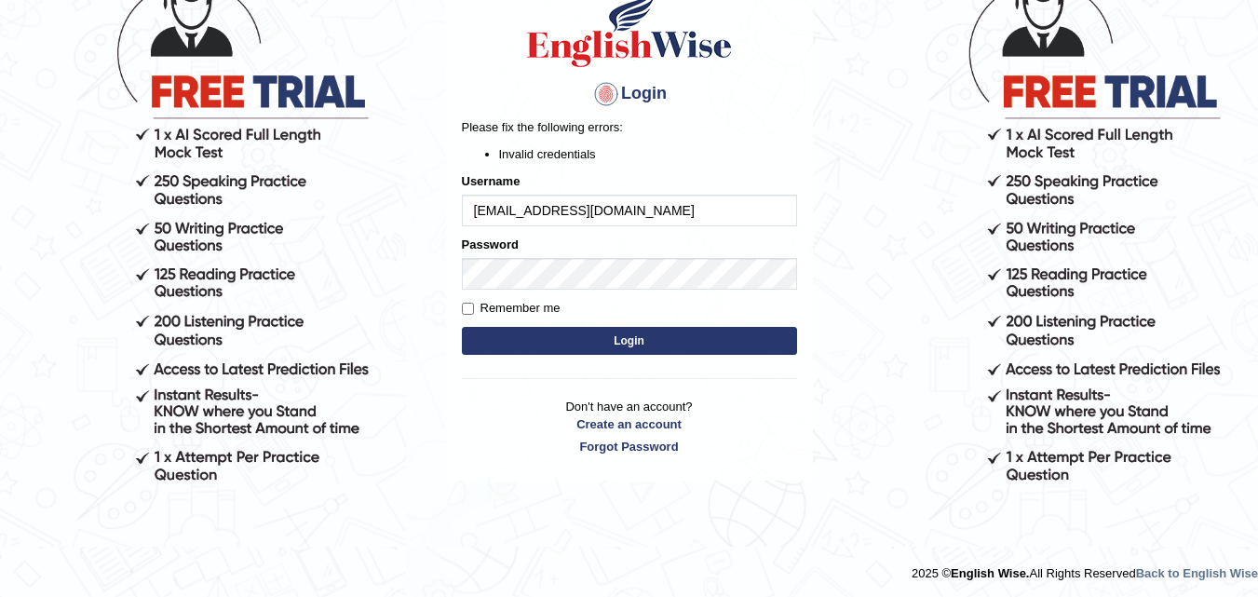
scroll to position [164, 0]
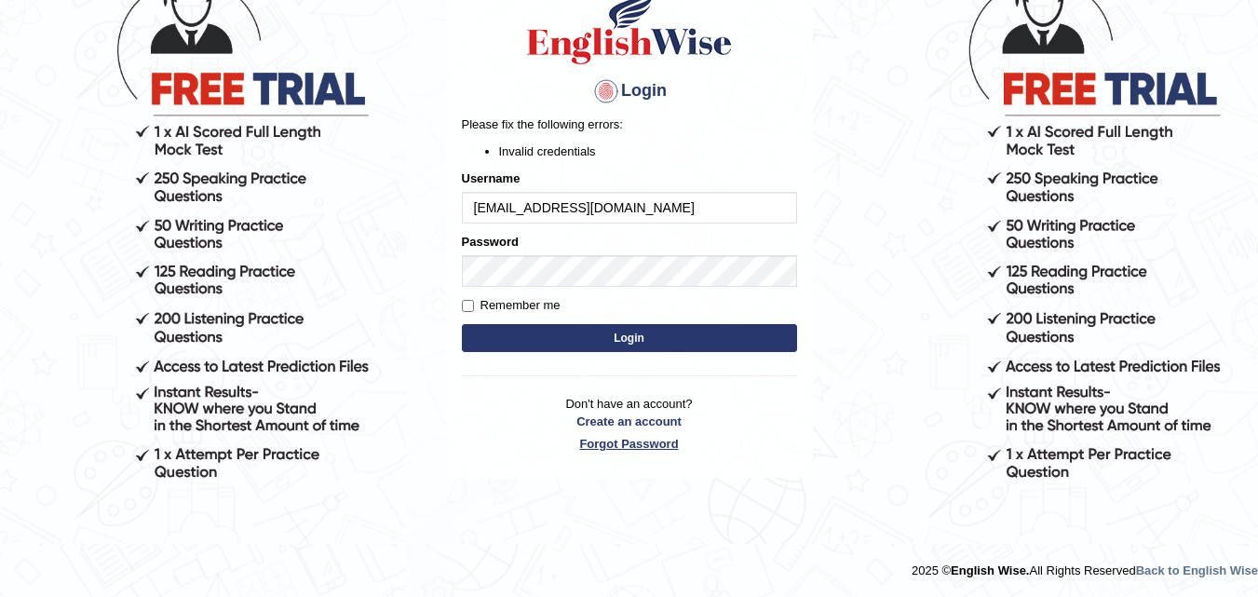
click at [638, 449] on link "Forgot Password" at bounding box center [629, 444] width 335 height 18
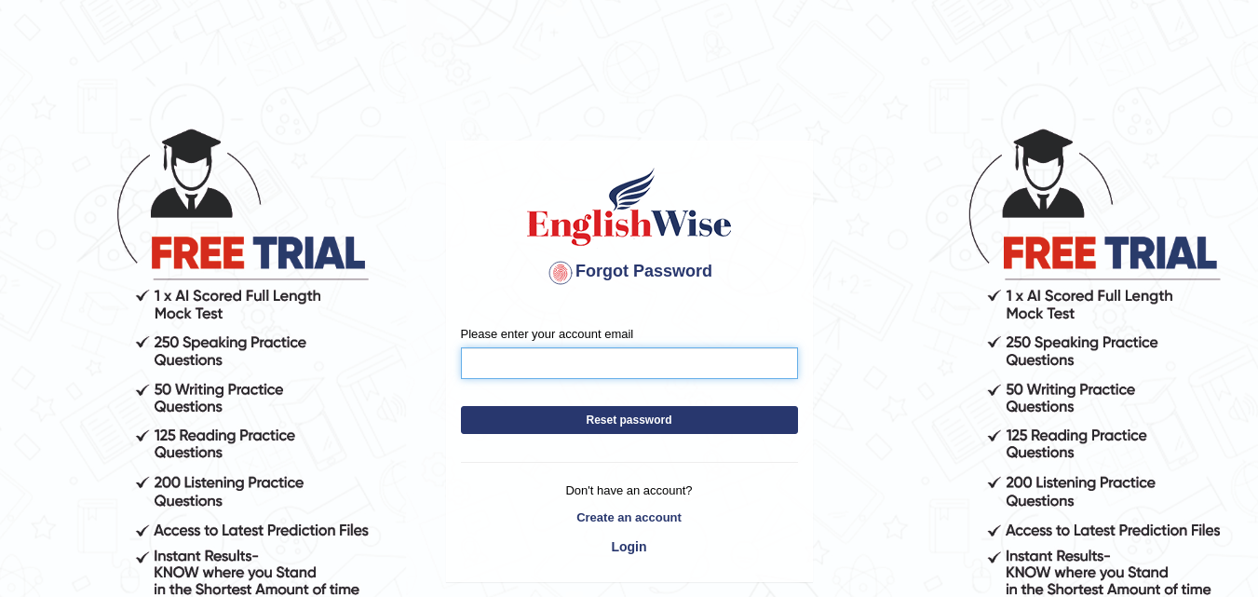
click at [592, 349] on input "Please enter your account email" at bounding box center [629, 363] width 337 height 32
type input "[EMAIL_ADDRESS][DOMAIN_NAME]"
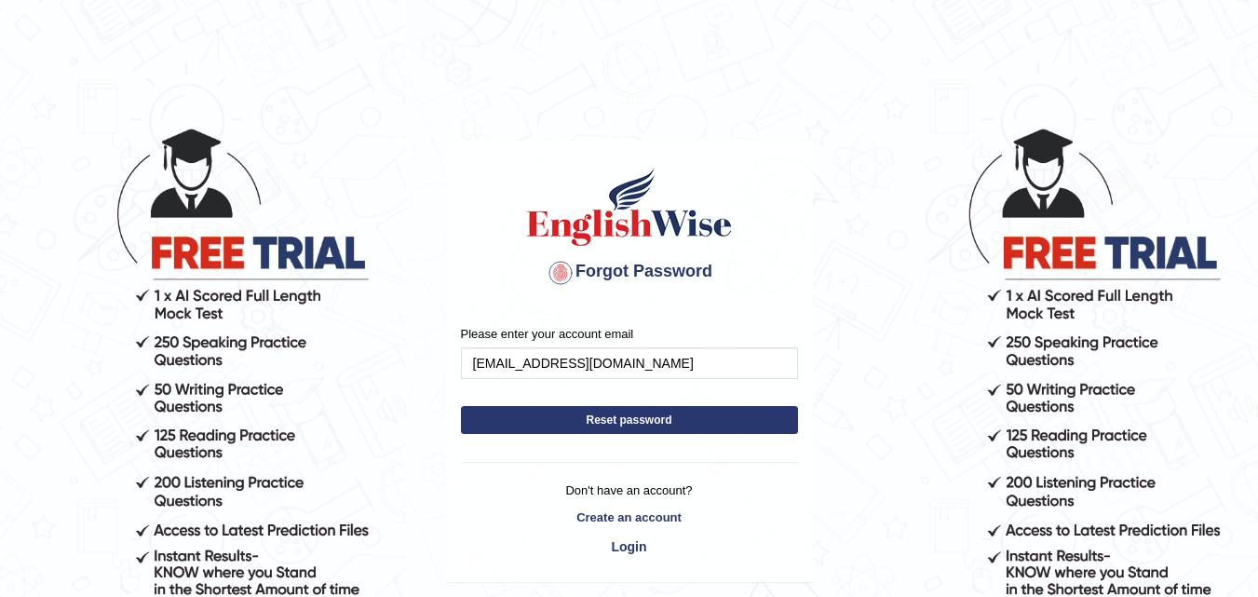
click at [528, 417] on form "Please enter your account email hetvip1907@gmail.com Reset password" at bounding box center [629, 384] width 337 height 118
click at [530, 420] on button "Reset password" at bounding box center [629, 420] width 337 height 28
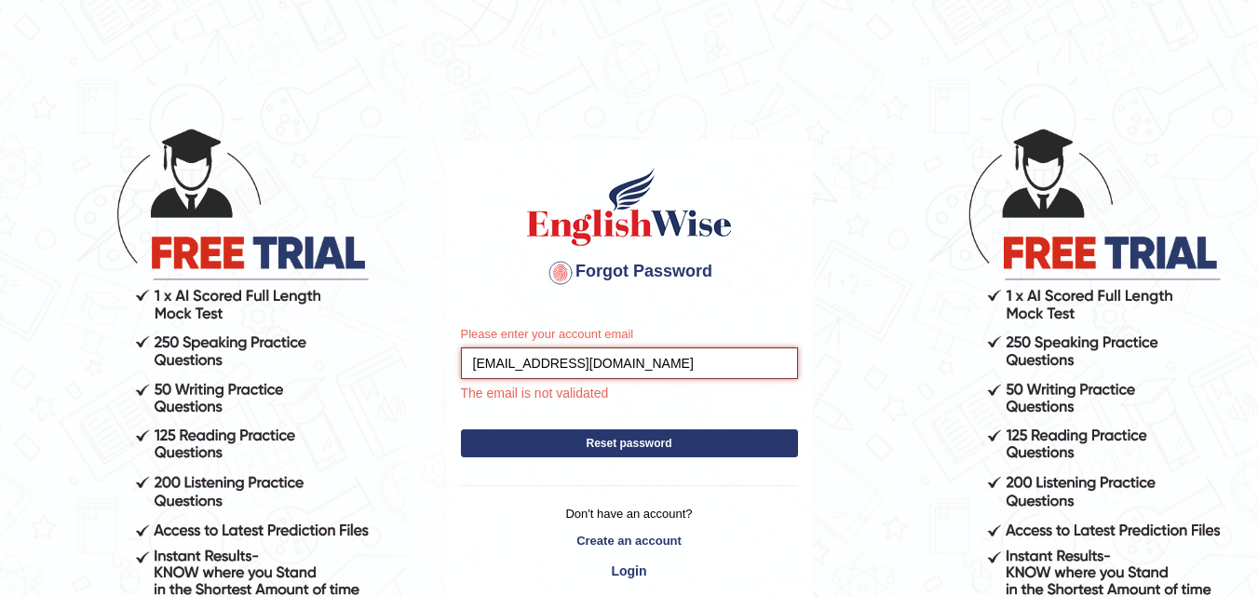
drag, startPoint x: 638, startPoint y: 363, endPoint x: 136, endPoint y: 394, distance: 502.7
click at [136, 394] on body "Forgot Password Please enter your account email hetvip1907@gmail.com The email …" at bounding box center [629, 361] width 1258 height 597
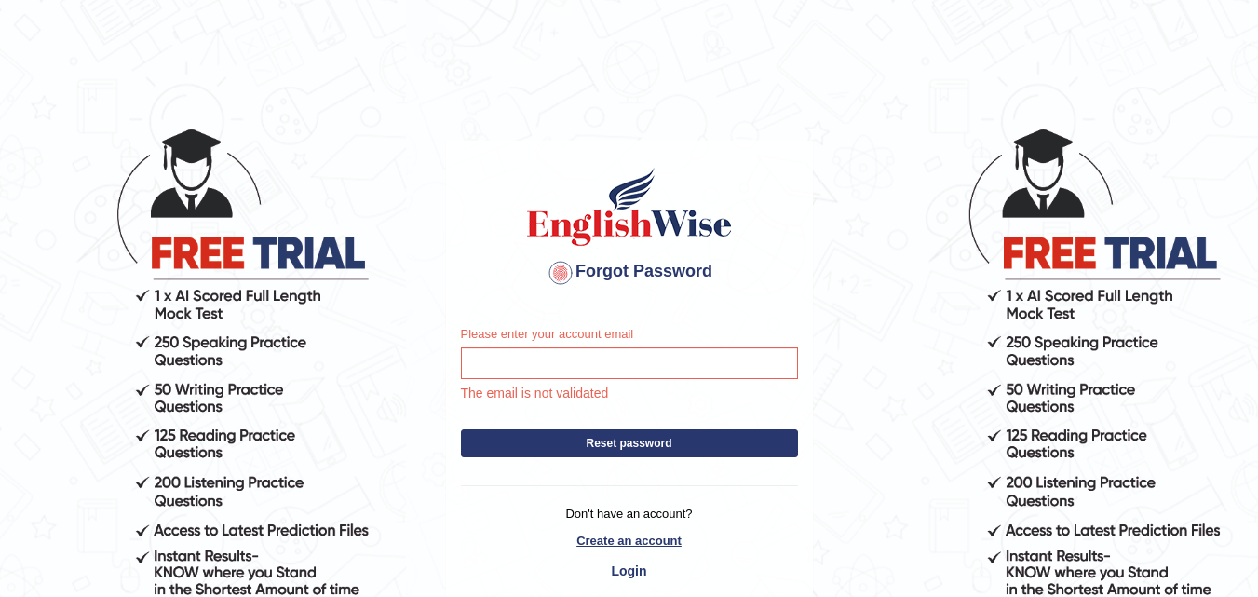
click at [612, 532] on link "Create an account" at bounding box center [629, 541] width 337 height 18
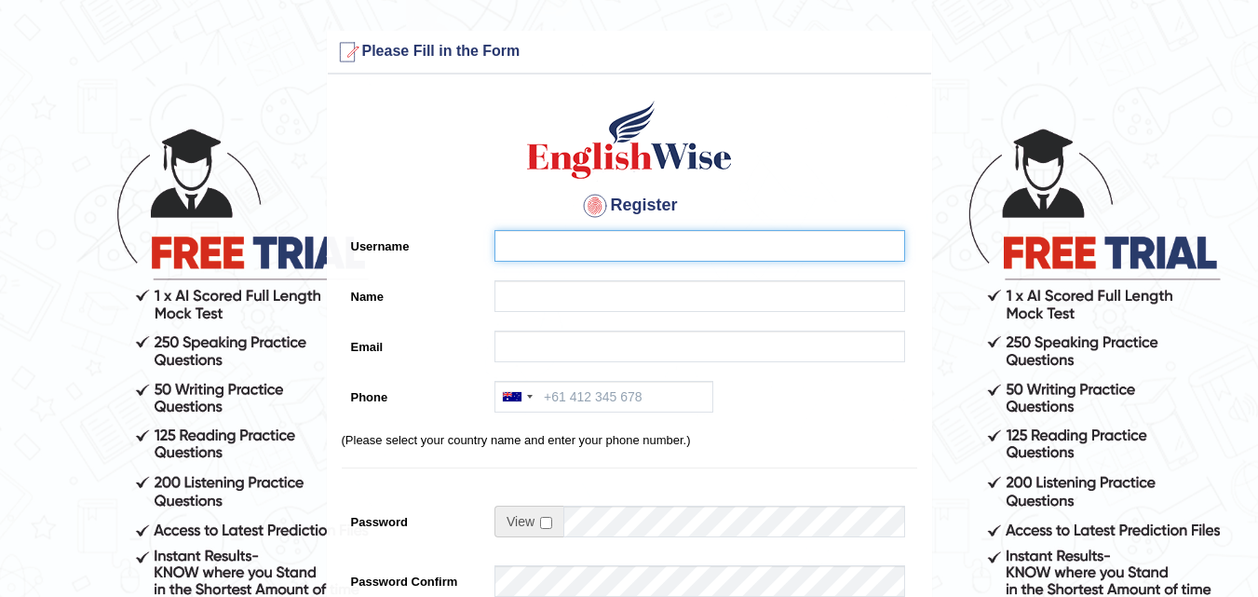
click at [540, 259] on input "Username" at bounding box center [699, 246] width 410 height 32
type input "hetvi_patel19"
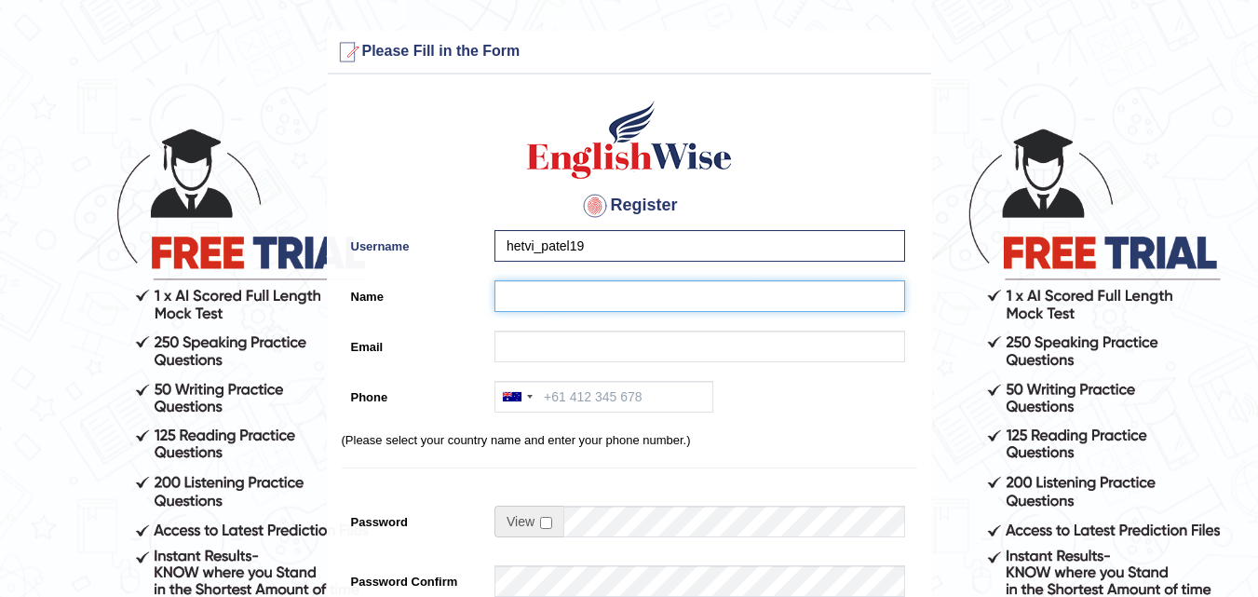
click at [568, 297] on input "Name" at bounding box center [699, 296] width 410 height 32
type input "[PERSON_NAME]"
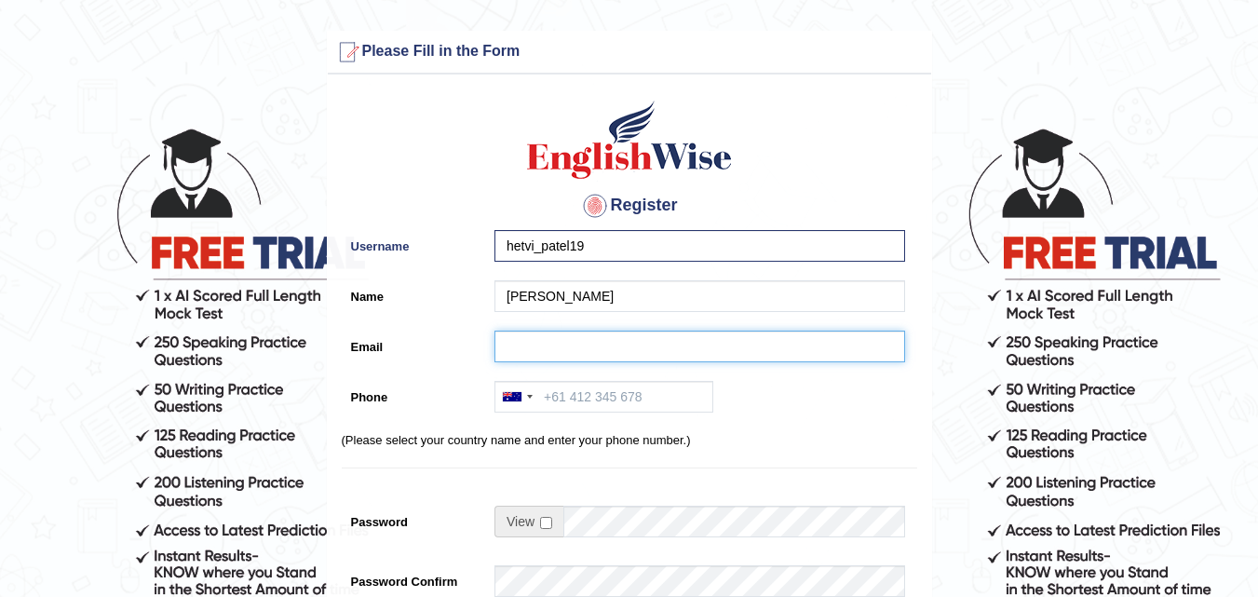
click at [623, 352] on input "Email" at bounding box center [699, 346] width 410 height 32
type input "[EMAIL_ADDRESS][DOMAIN_NAME]"
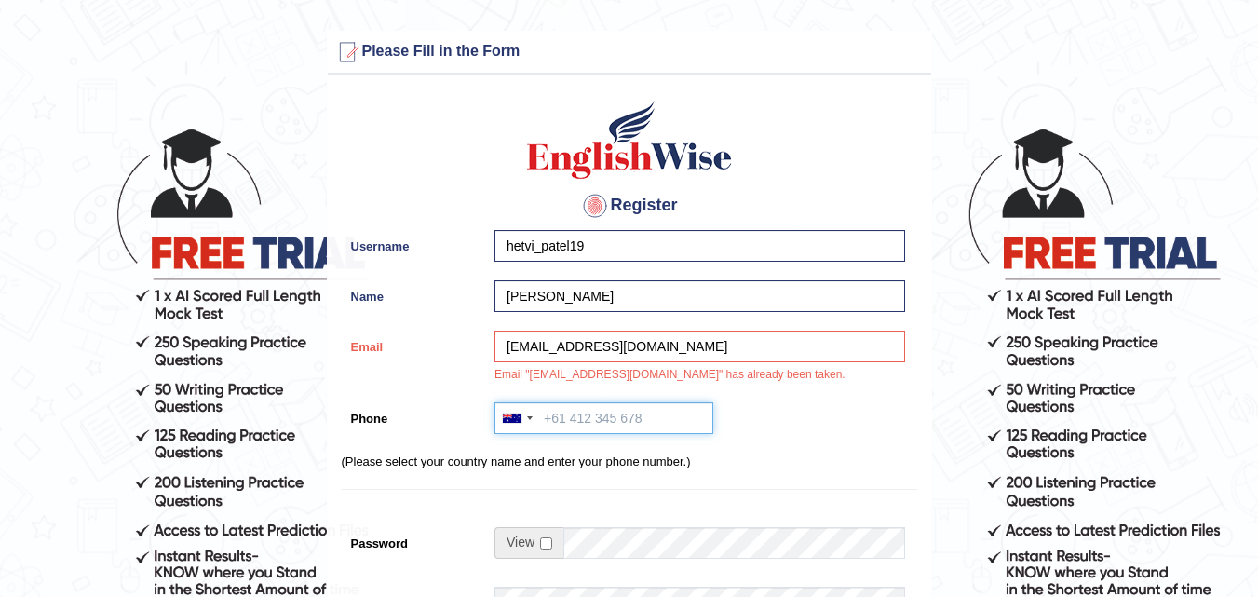
click at [621, 406] on input "Phone" at bounding box center [603, 418] width 219 height 32
drag, startPoint x: 512, startPoint y: 411, endPoint x: 573, endPoint y: 408, distance: 61.5
click at [513, 411] on div at bounding box center [516, 418] width 43 height 30
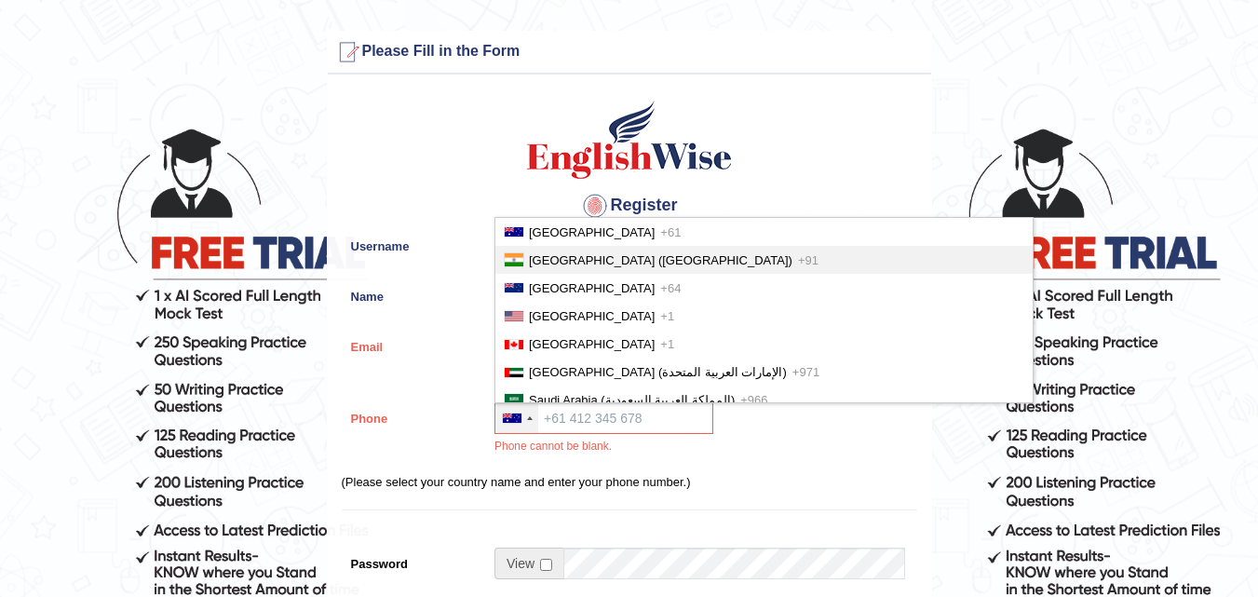
click at [668, 250] on li "[GEOGRAPHIC_DATA] ([GEOGRAPHIC_DATA]) +91" at bounding box center [763, 260] width 537 height 28
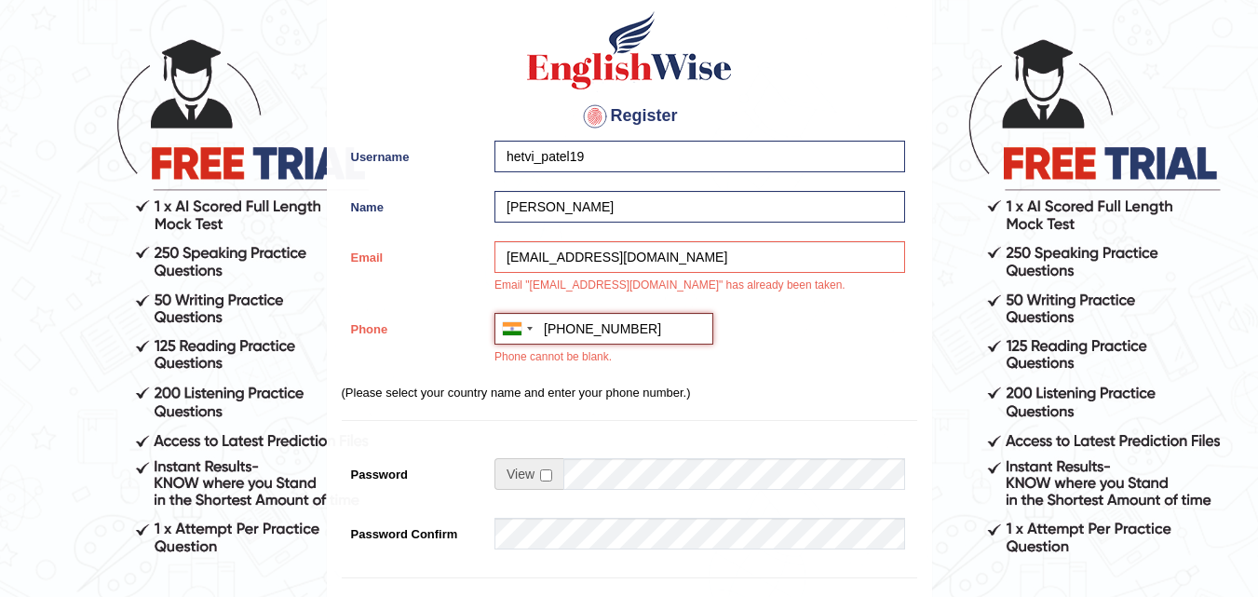
scroll to position [279, 0]
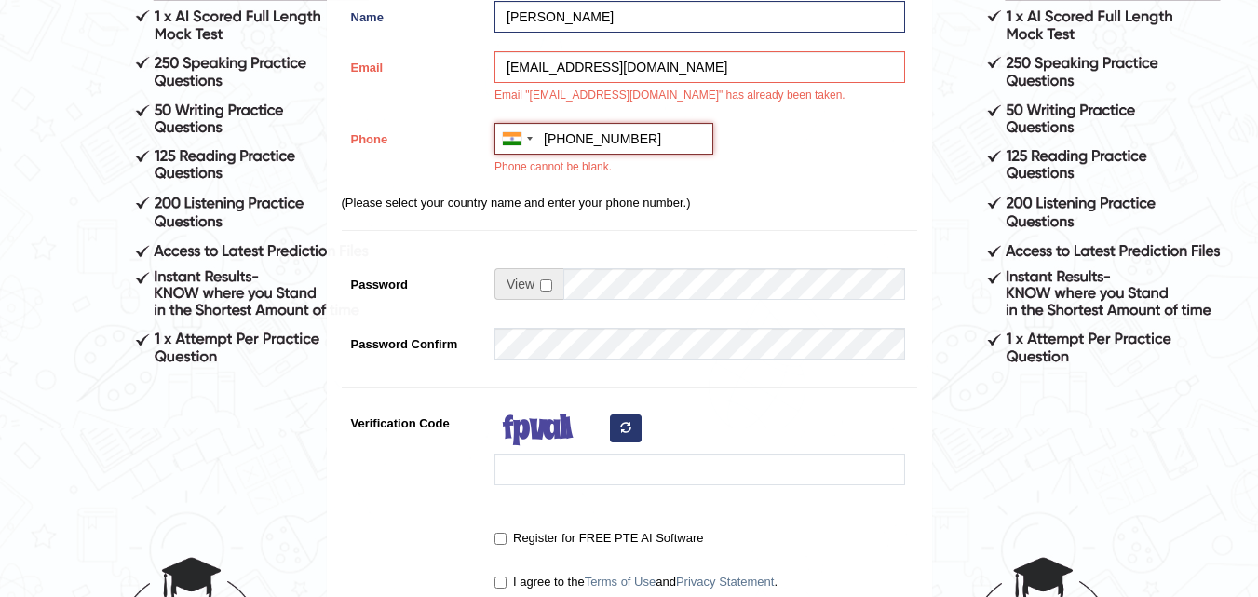
type input "[PHONE_NUMBER]"
click at [592, 197] on p "(Please select your country name and enter your phone number.)" at bounding box center [629, 203] width 575 height 18
click at [546, 286] on input "checkbox" at bounding box center [546, 285] width 12 height 12
checkbox input "true"
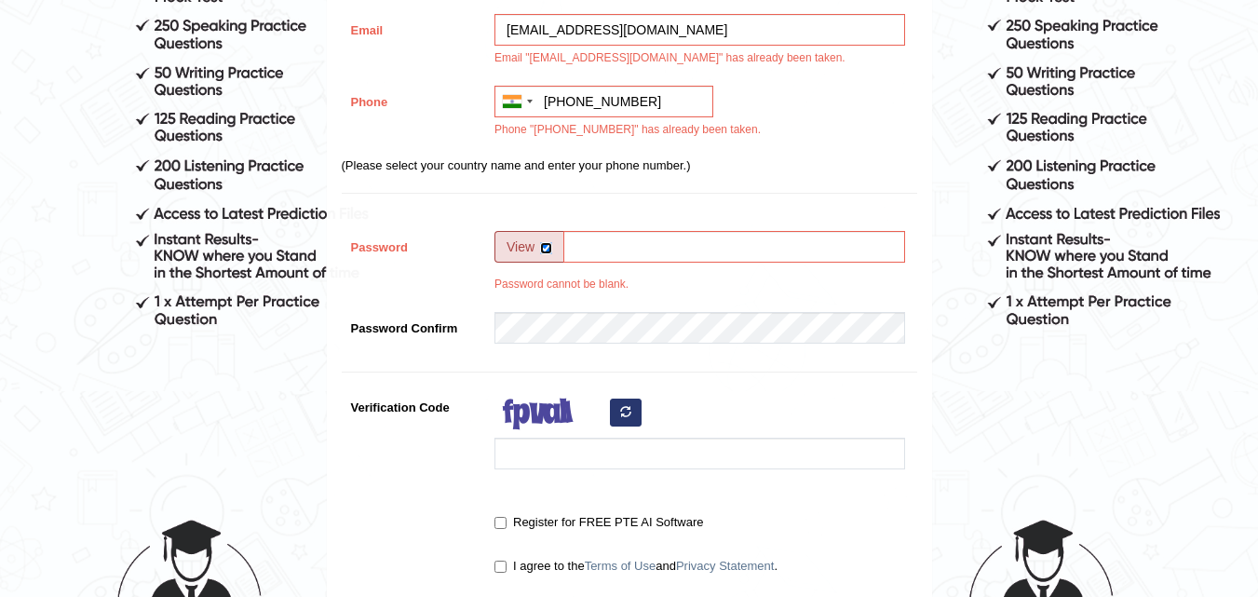
scroll to position [372, 0]
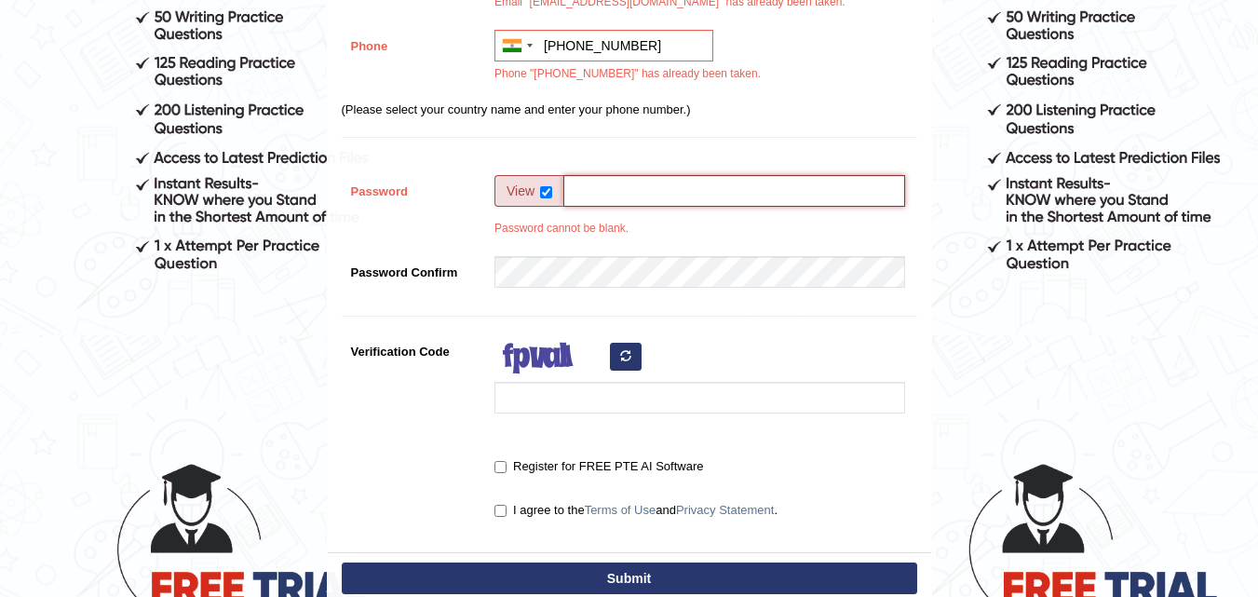
click at [617, 188] on input "Password" at bounding box center [734, 191] width 342 height 32
type input "Kiran@11"
click at [502, 286] on div "Register Username hetvi_patel19 Name [PERSON_NAME] Email [EMAIL_ADDRESS][DOMAIN…" at bounding box center [629, 131] width 603 height 841
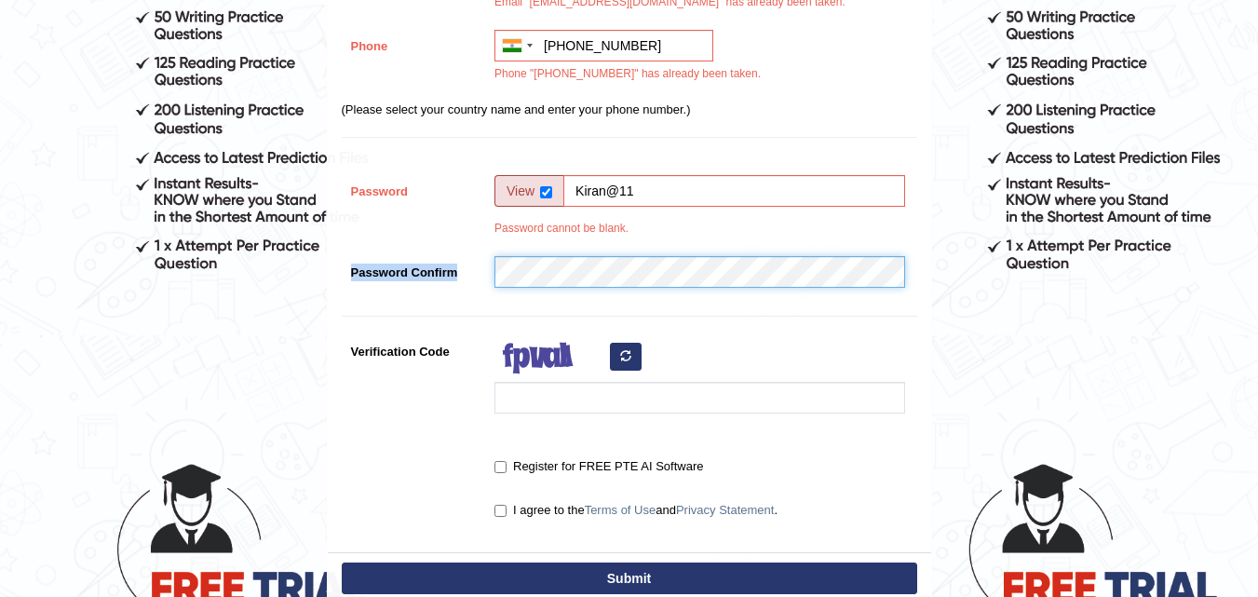
drag, startPoint x: 480, startPoint y: 300, endPoint x: 507, endPoint y: 284, distance: 31.3
click at [506, 284] on div "Register Username hetvi_patel19 Name [PERSON_NAME] Email [EMAIL_ADDRESS][DOMAIN…" at bounding box center [629, 131] width 603 height 841
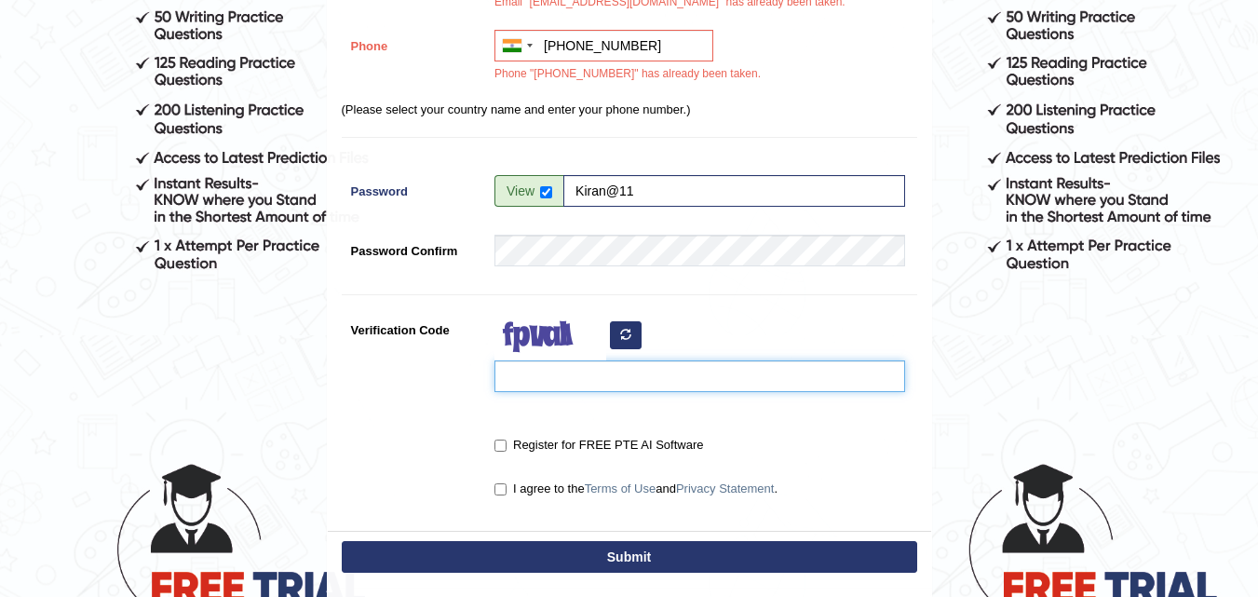
click at [597, 384] on input "Verification Code" at bounding box center [699, 376] width 410 height 32
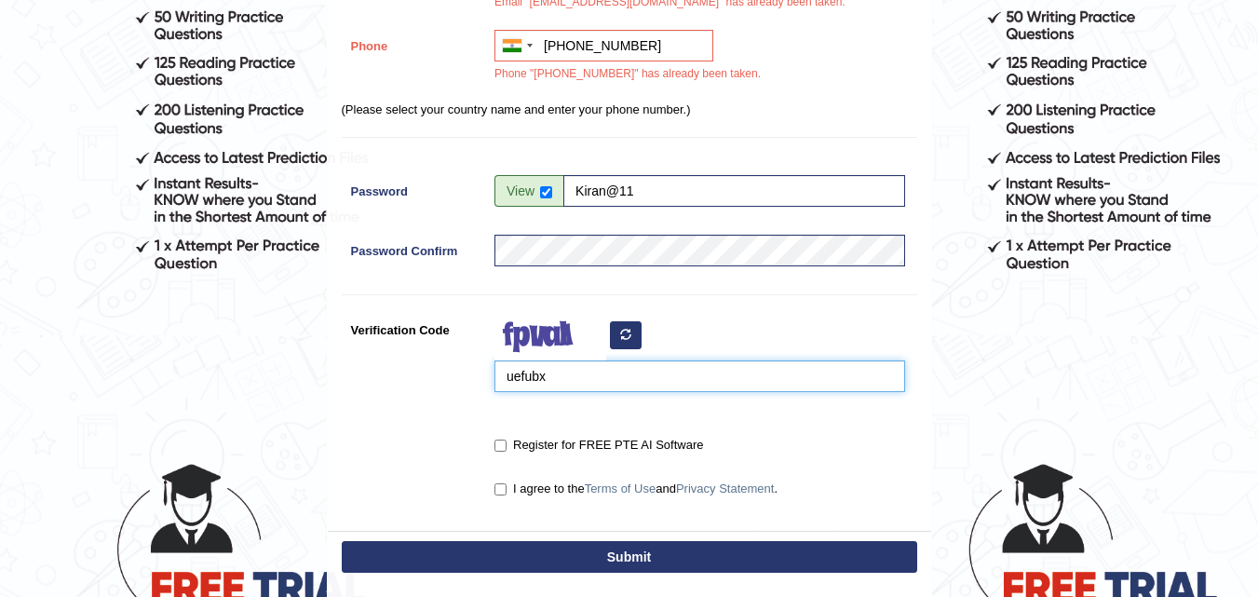
type input "uefubx"
click at [491, 436] on div "Register for FREE PTE AI Software" at bounding box center [695, 446] width 420 height 34
click at [499, 444] on input "Register for FREE PTE AI Software" at bounding box center [500, 445] width 12 height 12
checkbox input "true"
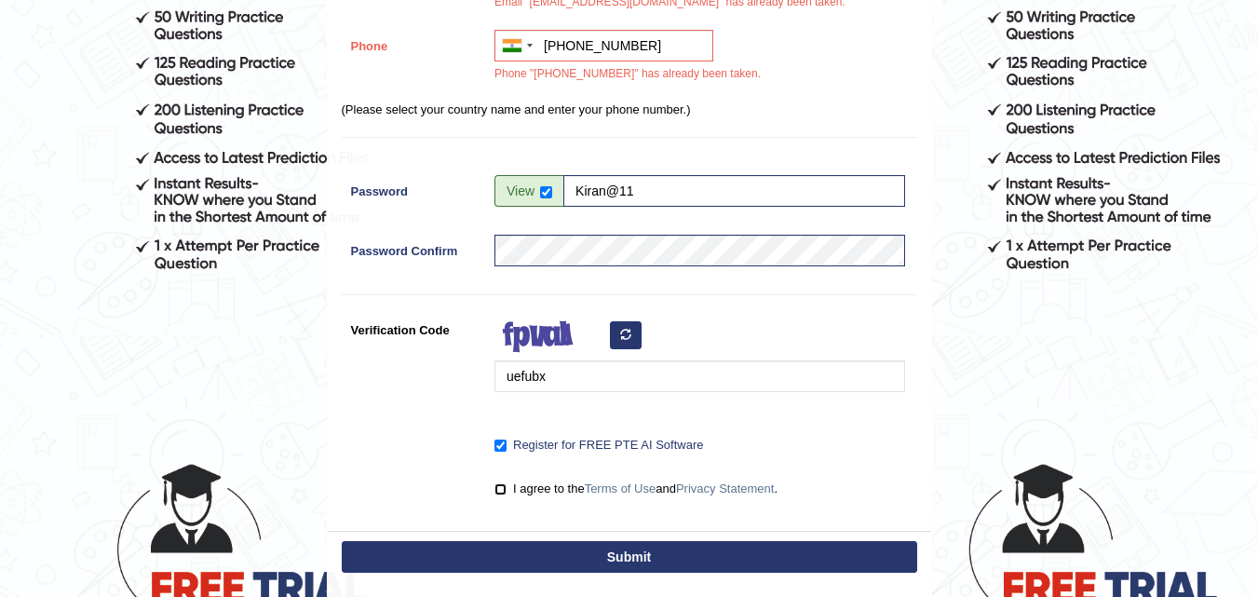
click at [500, 488] on input "I agree to the Terms of Use and Privacy Statement ." at bounding box center [500, 489] width 12 height 12
checkbox input "true"
click at [522, 545] on button "Submit" at bounding box center [629, 557] width 575 height 32
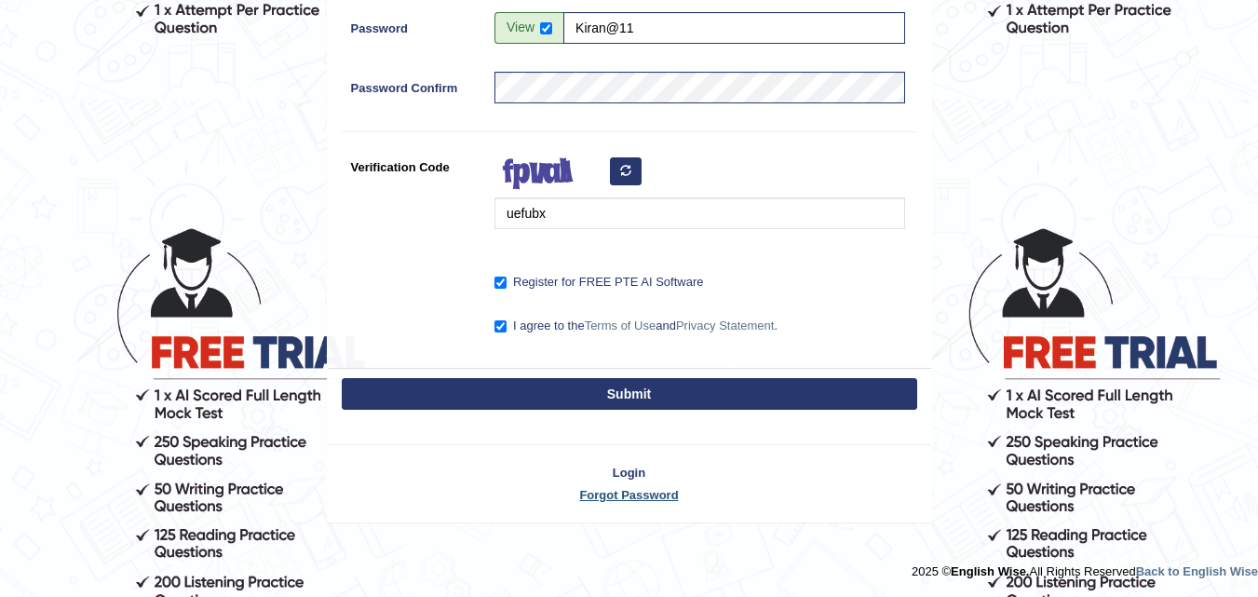
scroll to position [609, 0]
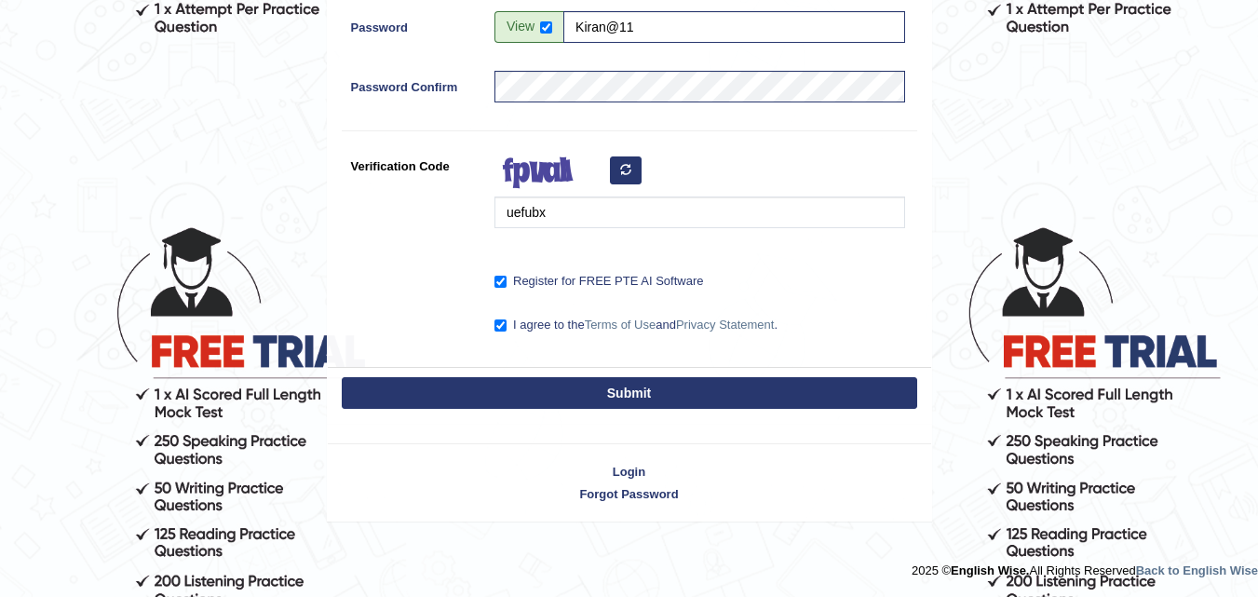
drag, startPoint x: 585, startPoint y: 369, endPoint x: 583, endPoint y: 383, distance: 14.1
click at [584, 375] on div "Submit" at bounding box center [629, 395] width 603 height 56
click at [574, 403] on button "Submit" at bounding box center [629, 393] width 575 height 32
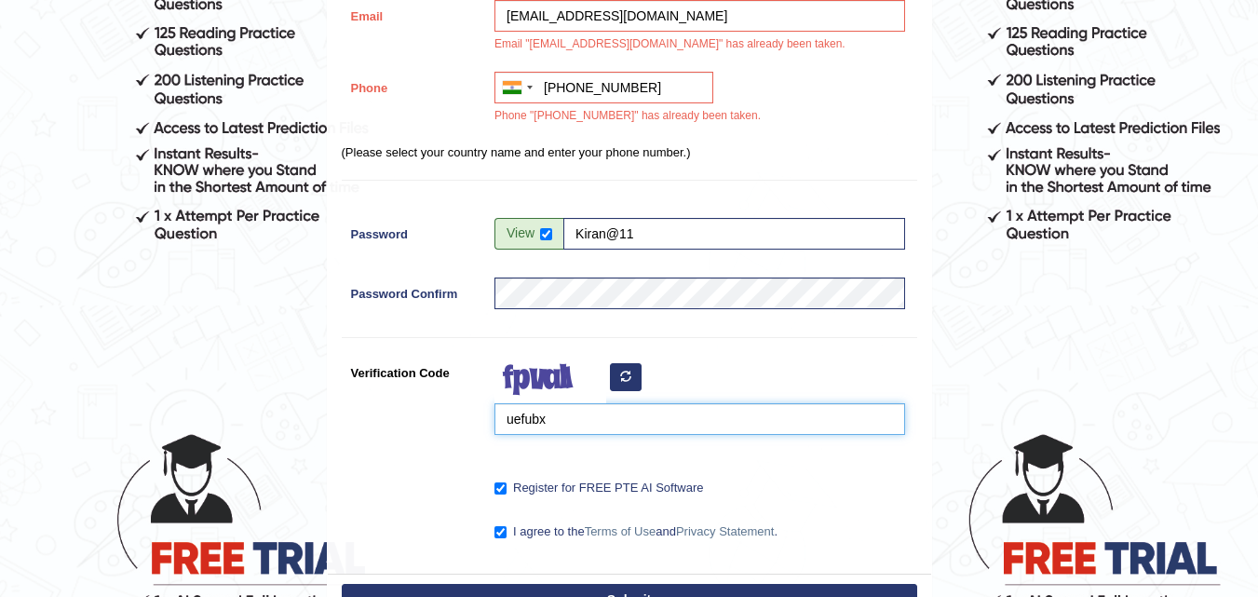
click at [574, 403] on input "uefubx" at bounding box center [699, 419] width 410 height 32
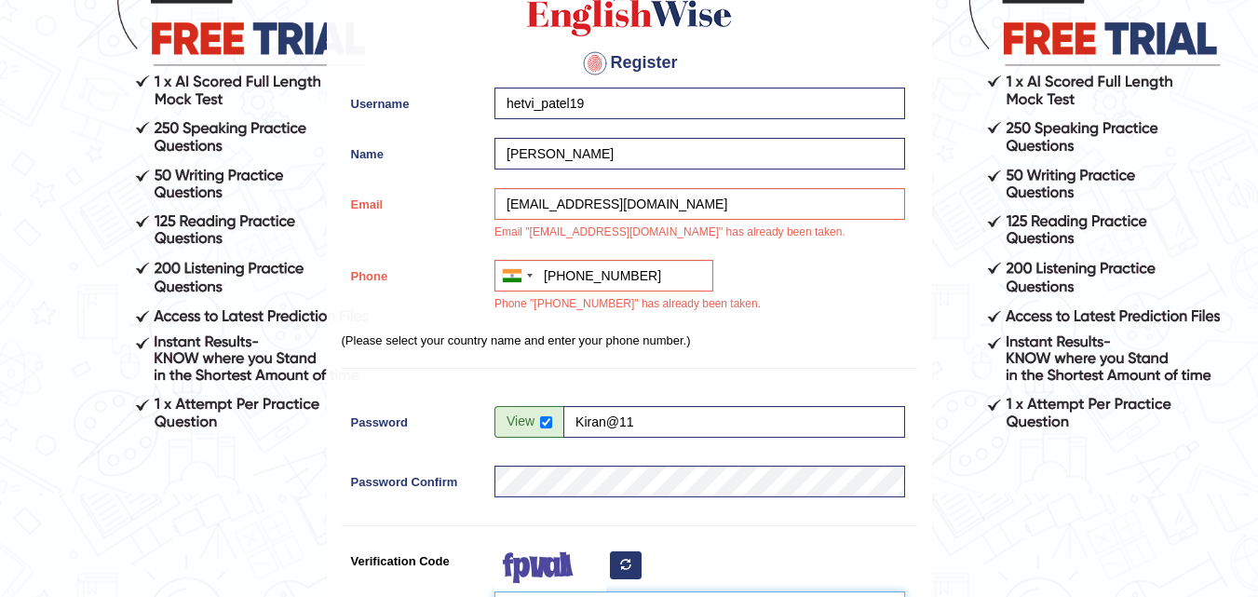
scroll to position [186, 0]
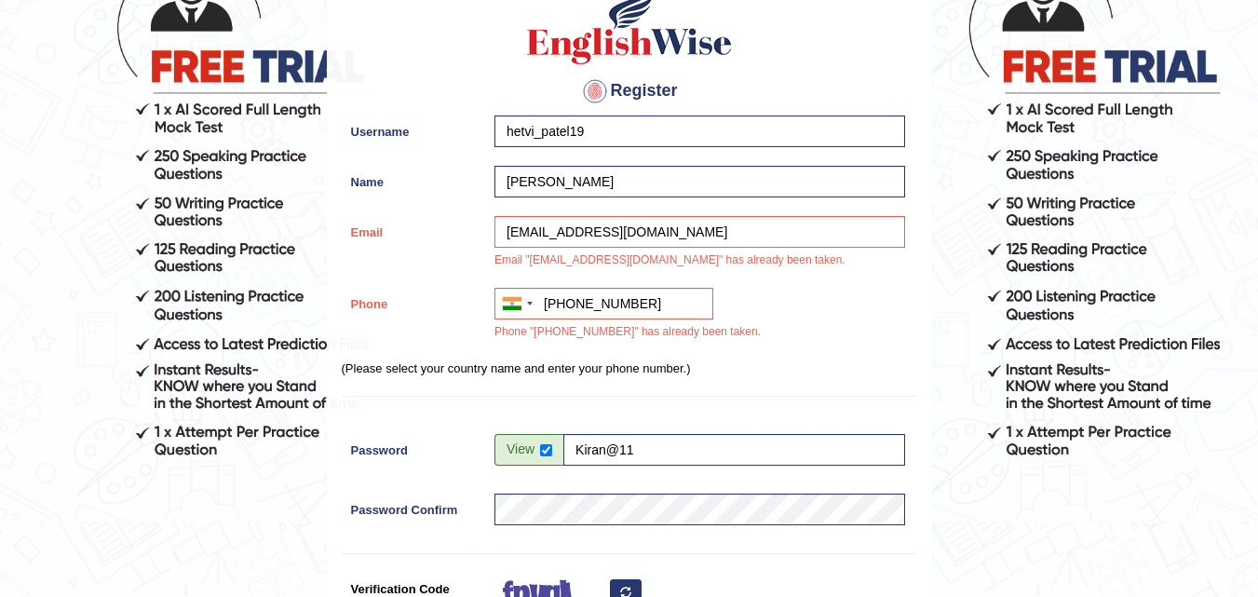
click at [207, 115] on form "Please fix the following errors: Email "[EMAIL_ADDRESS][DOMAIN_NAME]" has alrea…" at bounding box center [629, 394] width 1252 height 1099
click at [218, 120] on form "Please fix the following errors: Email "[EMAIL_ADDRESS][DOMAIN_NAME]" has alrea…" at bounding box center [629, 394] width 1252 height 1099
click at [187, 128] on form "Please fix the following errors: Email "[EMAIL_ADDRESS][DOMAIN_NAME]" has alrea…" at bounding box center [629, 394] width 1252 height 1099
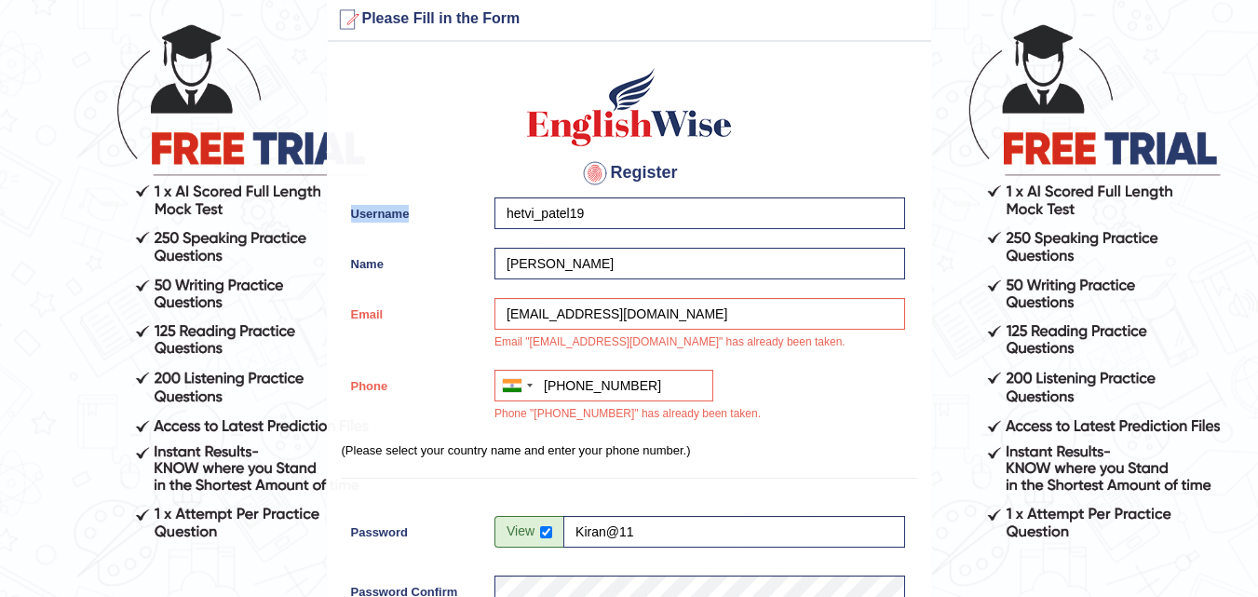
scroll to position [0, 0]
